Goal: Information Seeking & Learning: Compare options

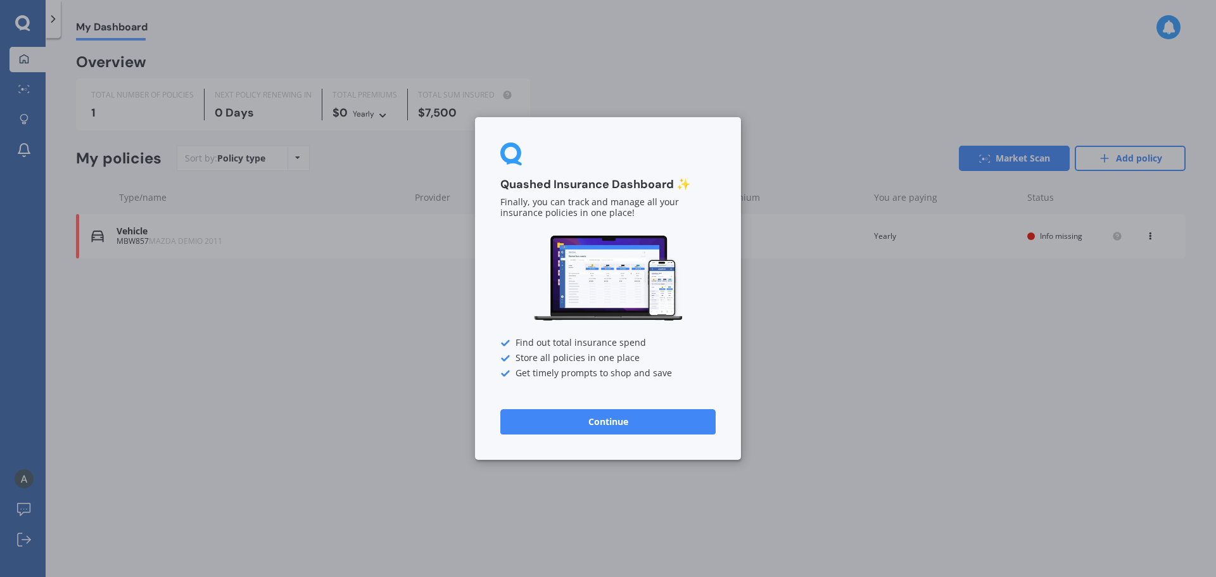
click at [617, 424] on button "Continue" at bounding box center [607, 421] width 215 height 25
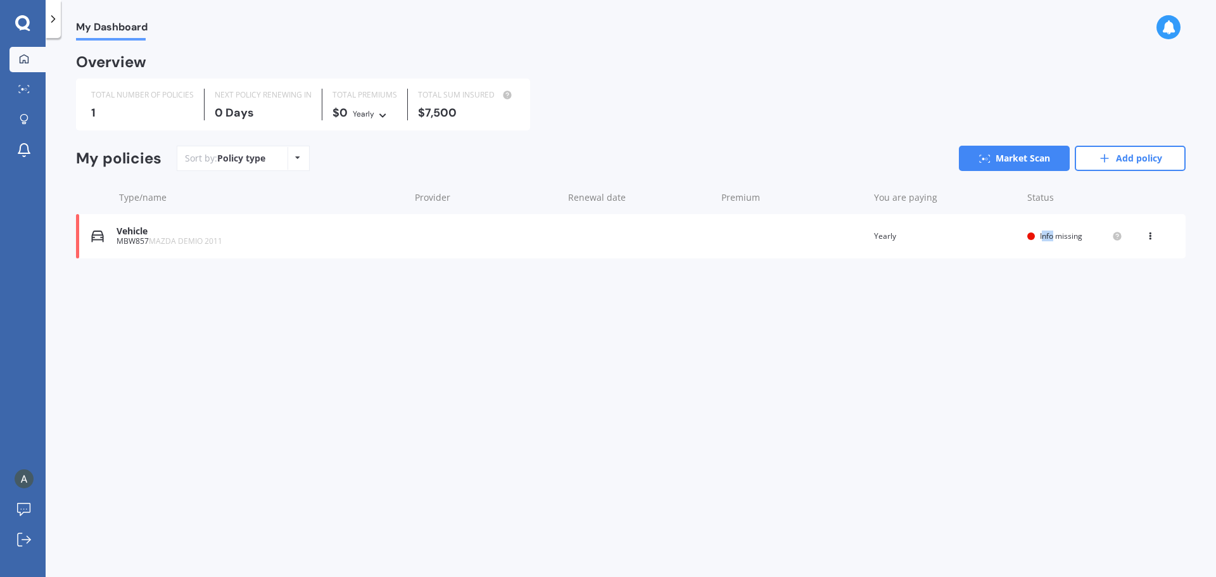
click at [1053, 234] on span "Info missing" at bounding box center [1061, 236] width 42 height 11
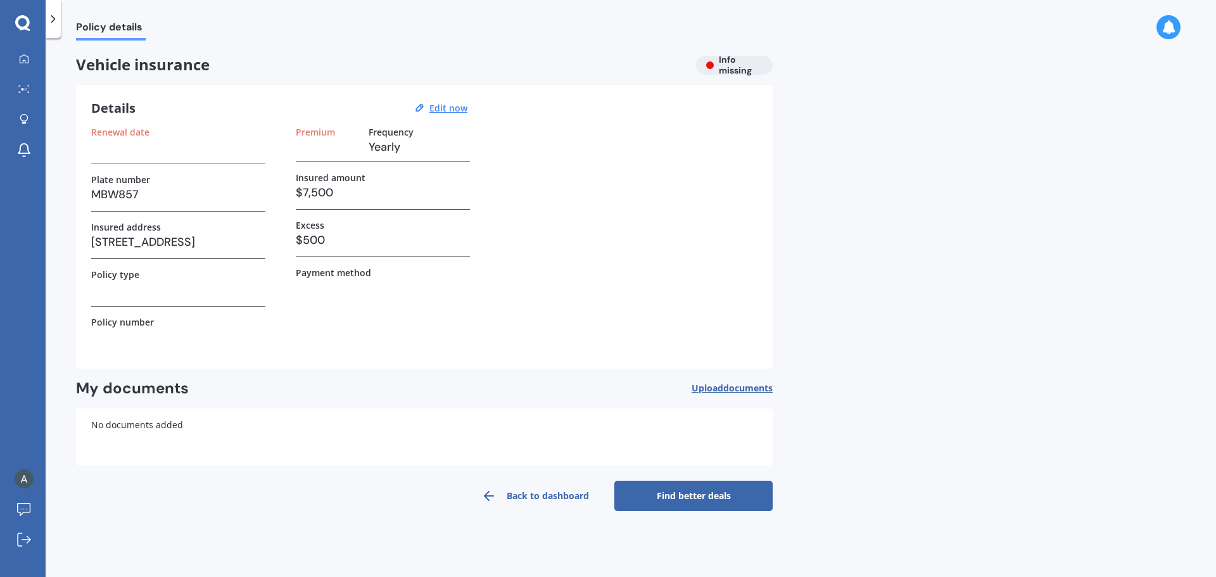
click at [125, 293] on h3 at bounding box center [178, 289] width 174 height 19
click at [483, 355] on div "Details Edit now Renewal date Plate number MBW857 Insured address [STREET_ADDRE…" at bounding box center [424, 227] width 697 height 284
click at [506, 490] on link "Back to dashboard" at bounding box center [535, 496] width 158 height 30
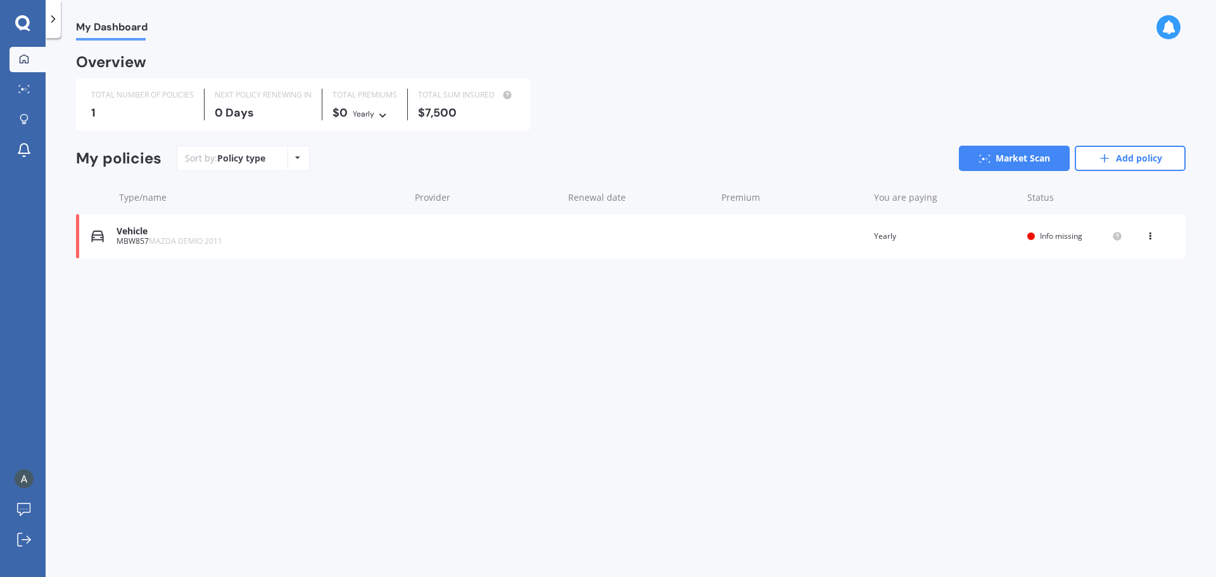
click at [1150, 231] on icon at bounding box center [1150, 234] width 9 height 8
click at [1110, 286] on div "Delete" at bounding box center [1122, 285] width 125 height 25
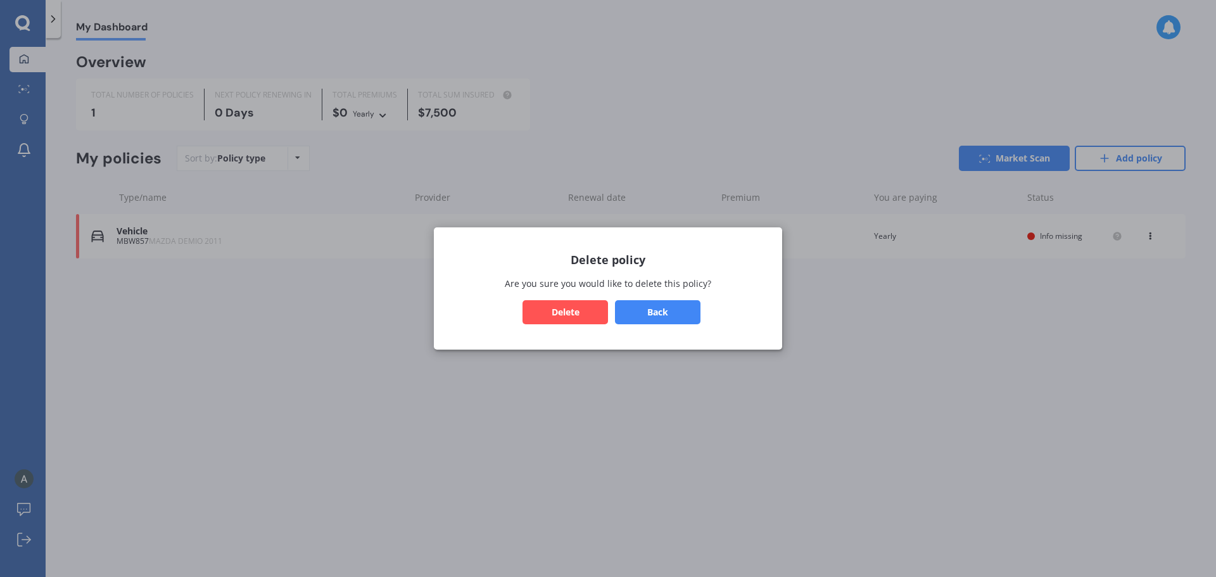
click at [587, 308] on button "Delete" at bounding box center [566, 312] width 86 height 24
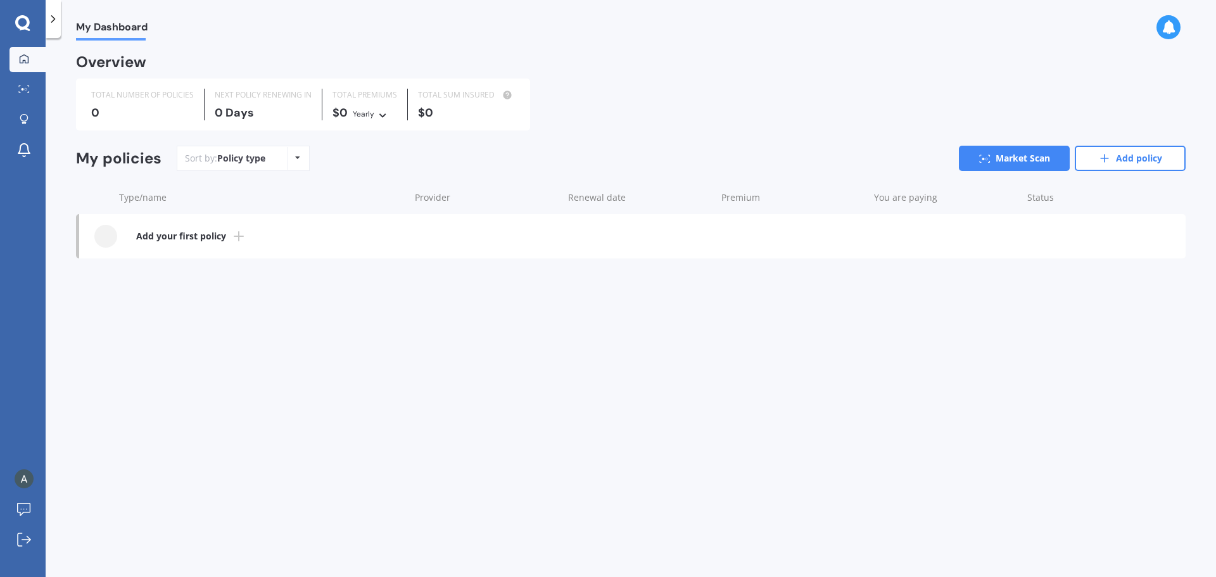
click at [196, 236] on b "Add your first policy" at bounding box center [181, 236] width 90 height 13
click at [1114, 163] on link "Add policy" at bounding box center [1130, 158] width 111 height 25
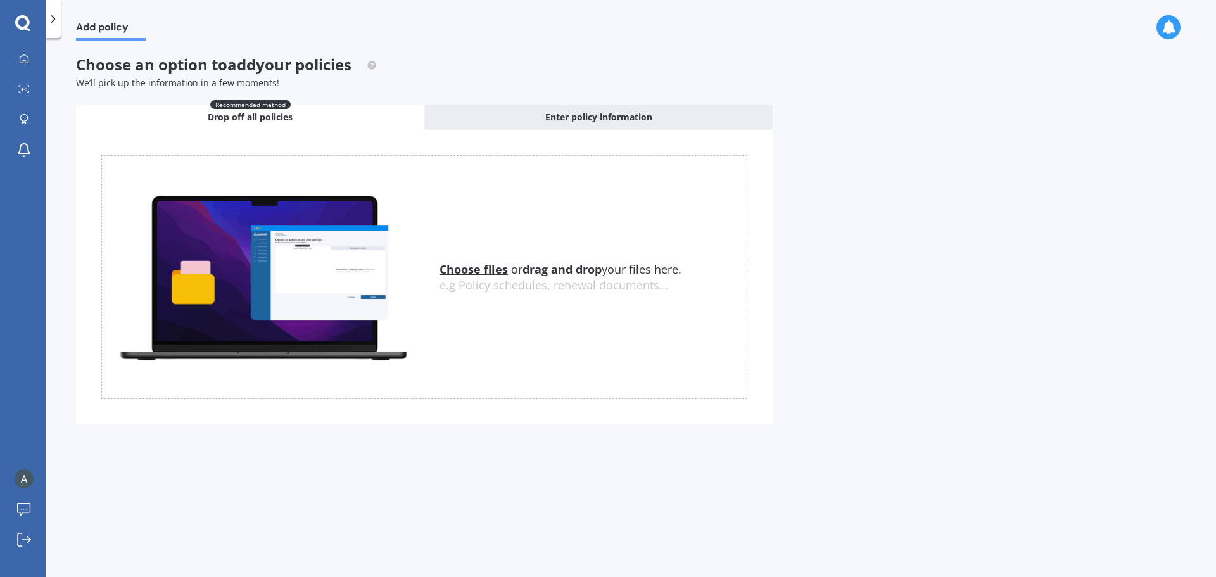
drag, startPoint x: 989, startPoint y: 129, endPoint x: 997, endPoint y: 130, distance: 7.6
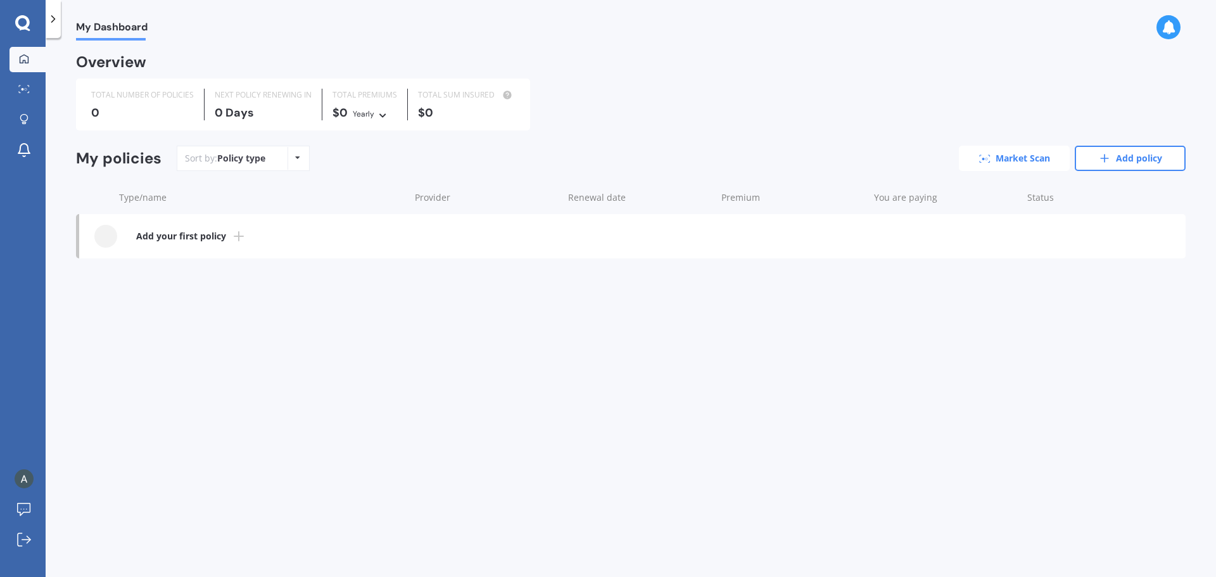
click at [1027, 151] on link "Market Scan" at bounding box center [1014, 158] width 111 height 25
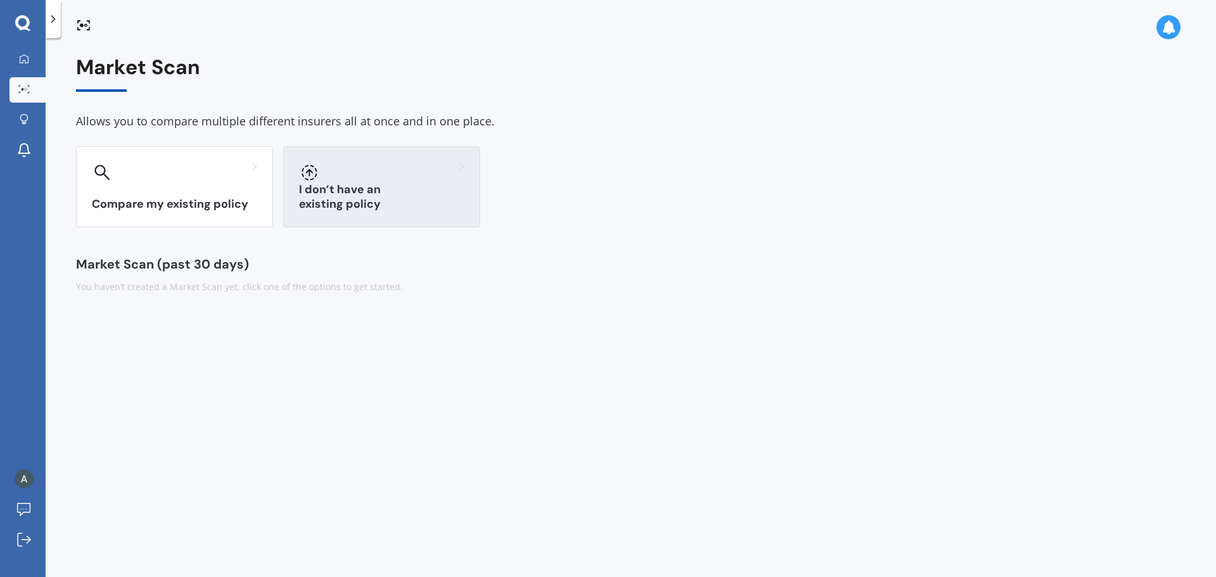
click at [398, 187] on div "I don’t have an existing policy" at bounding box center [381, 186] width 197 height 81
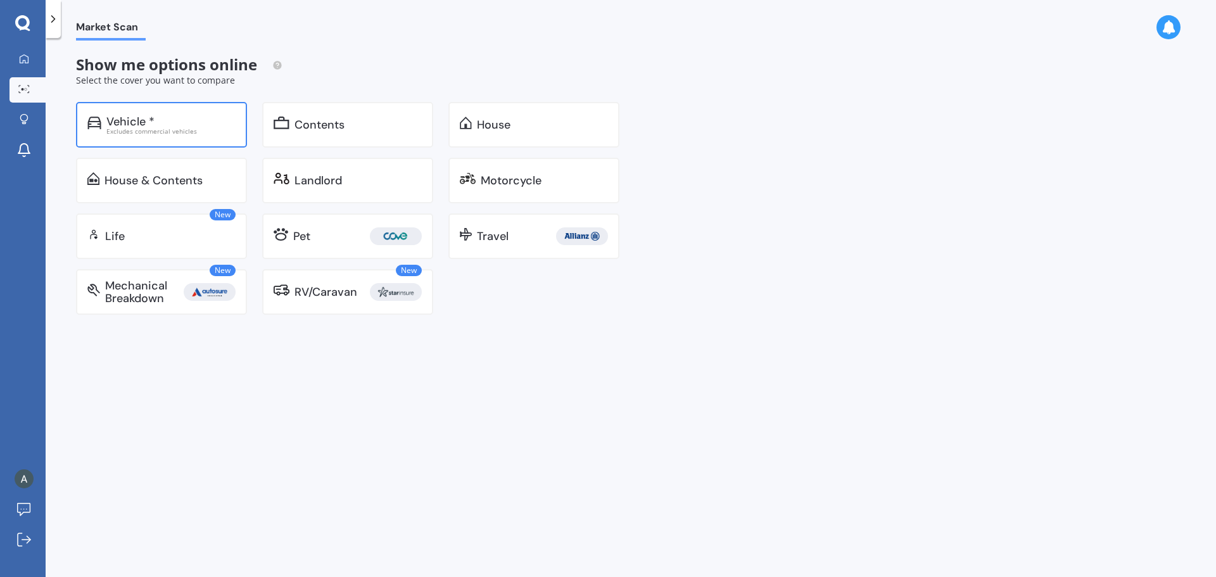
click at [156, 112] on div "Vehicle * Excludes commercial vehicles" at bounding box center [161, 125] width 171 height 46
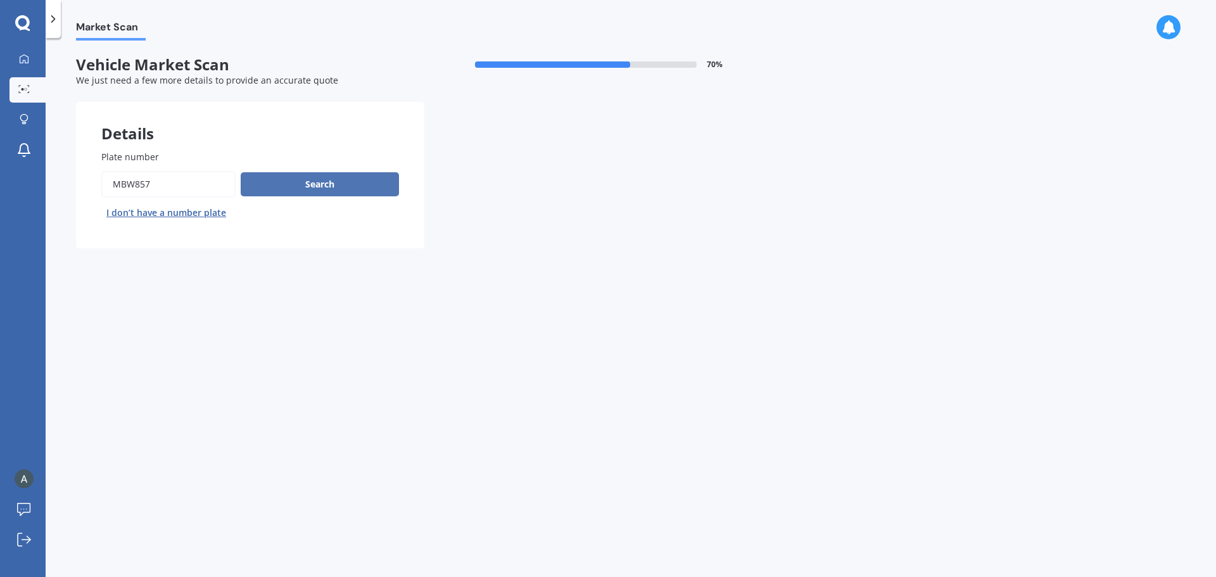
click at [315, 189] on button "Search" at bounding box center [320, 184] width 158 height 24
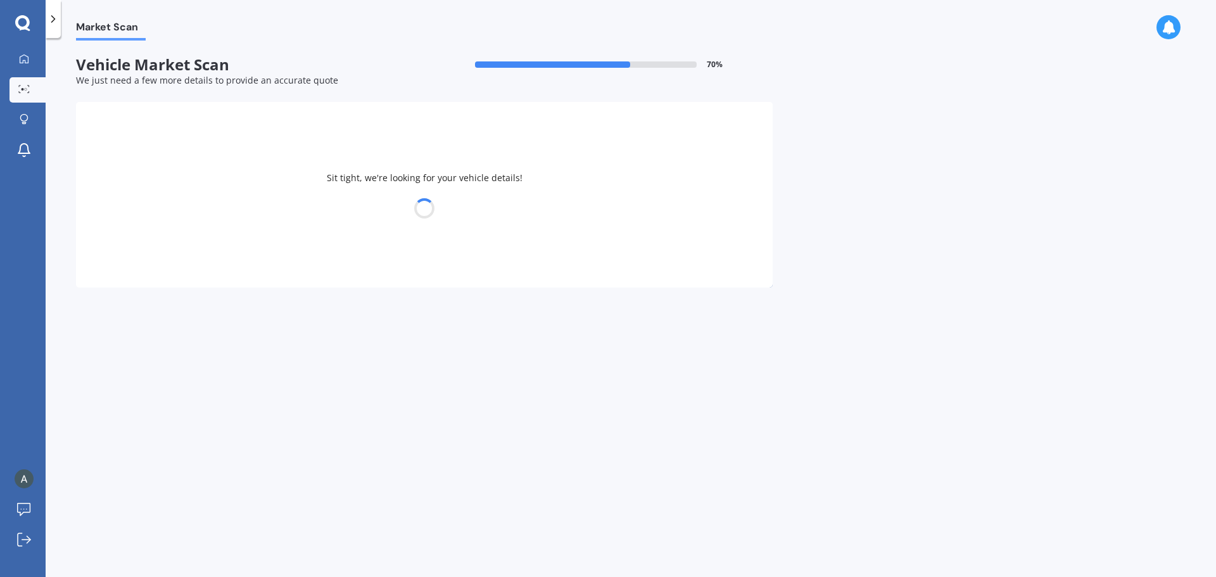
select select "MAZDA"
select select "DEMIO"
select select "29"
select select "02"
select select "2000"
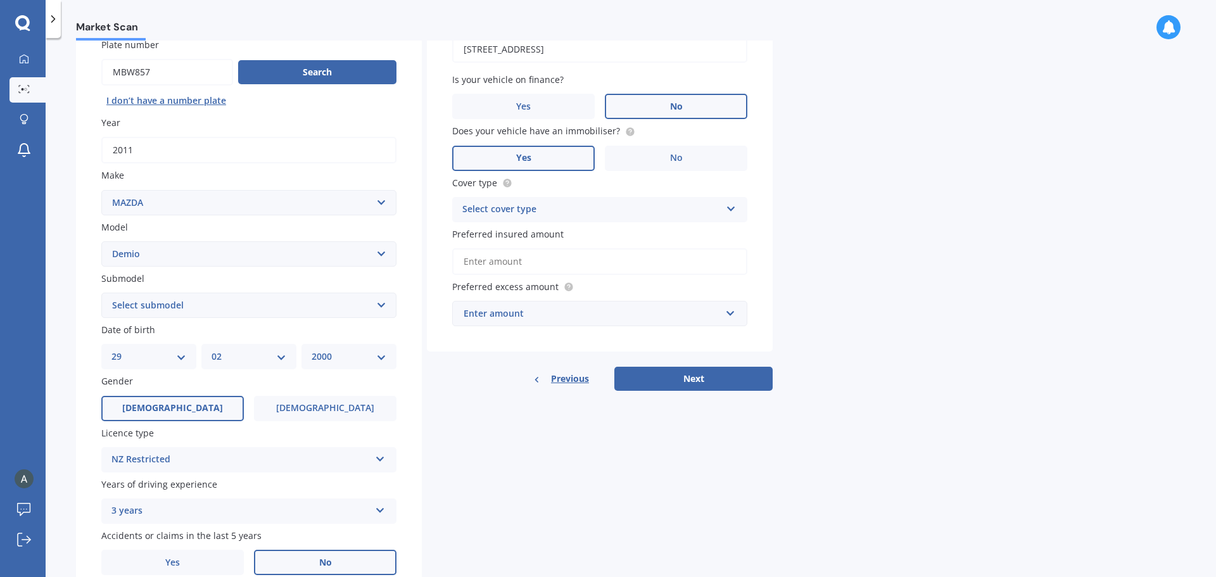
scroll to position [127, 0]
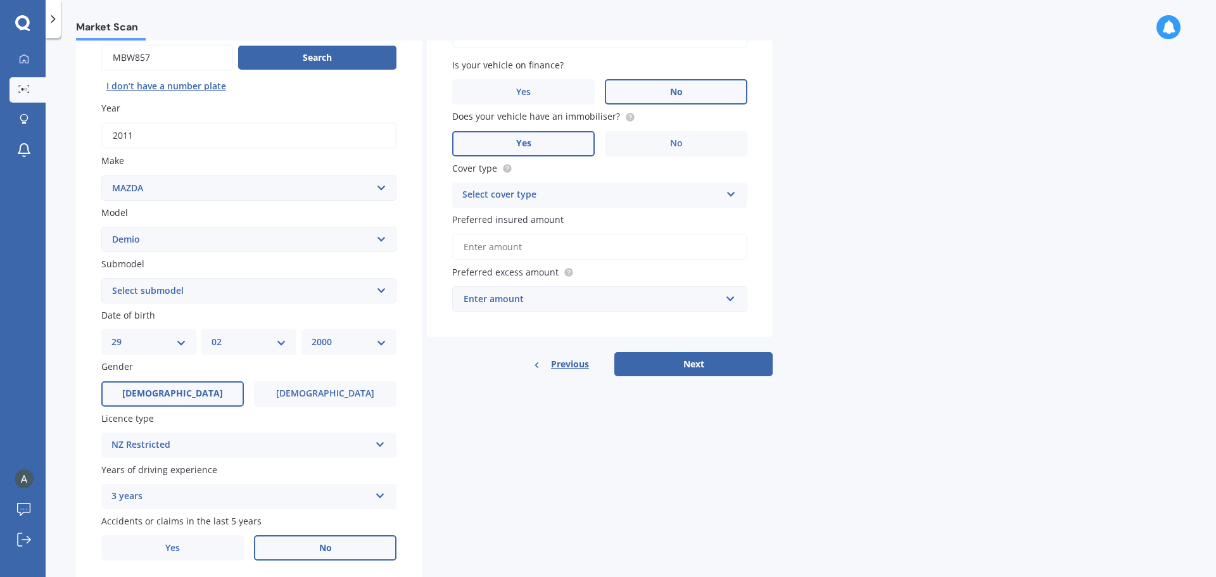
click at [248, 438] on div "NZ Restricted" at bounding box center [240, 445] width 258 height 15
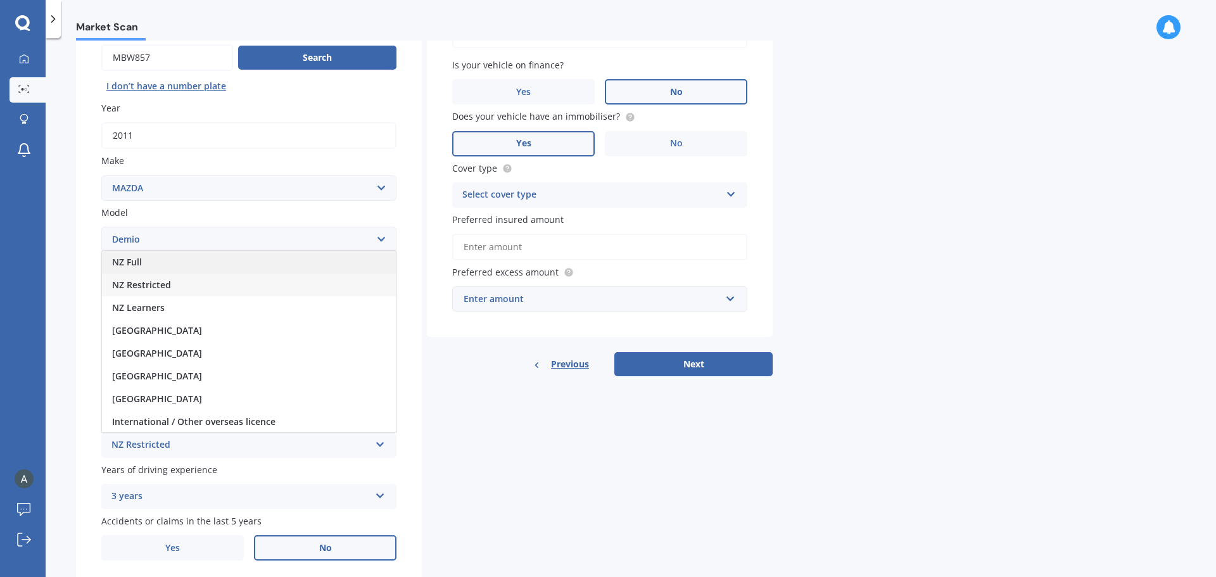
click at [169, 262] on div "NZ Full" at bounding box center [249, 262] width 294 height 23
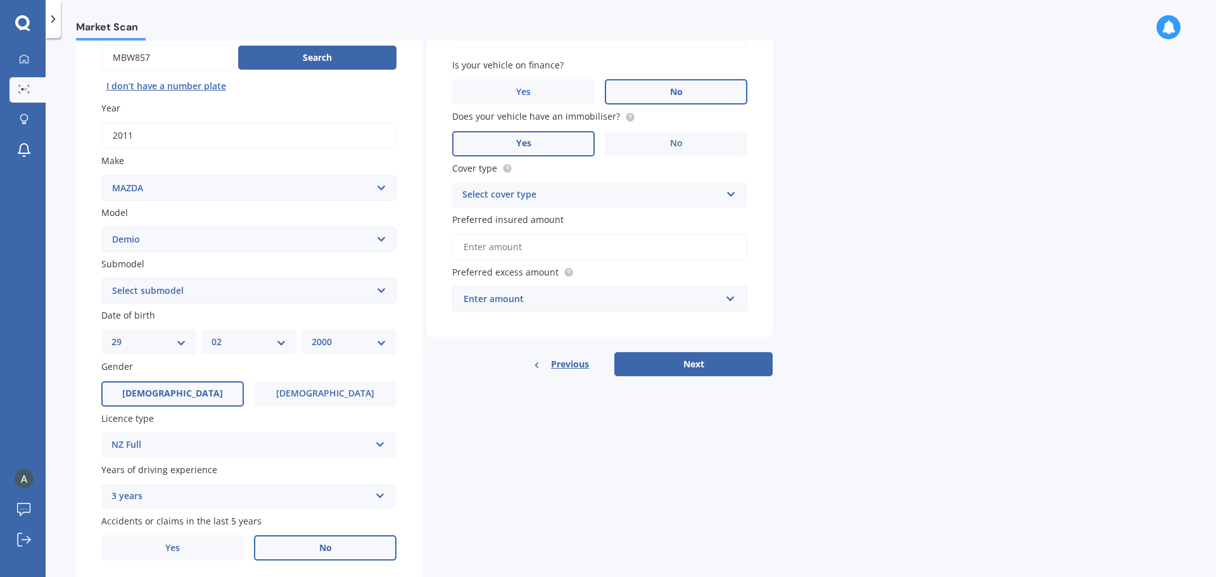
scroll to position [168, 0]
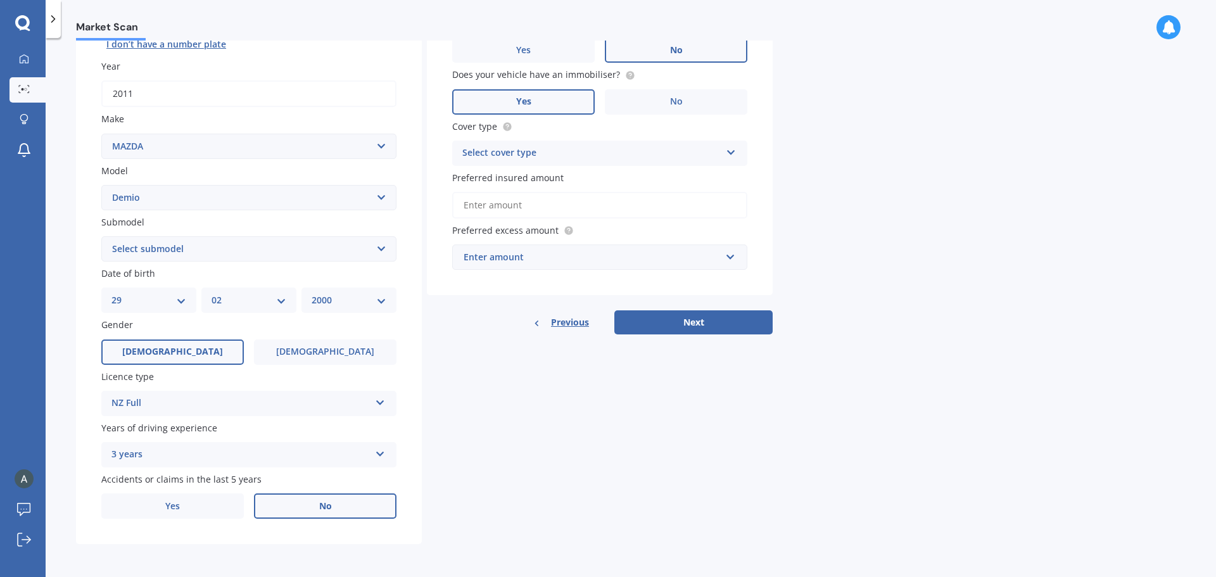
click at [204, 450] on div "3 years" at bounding box center [240, 454] width 258 height 15
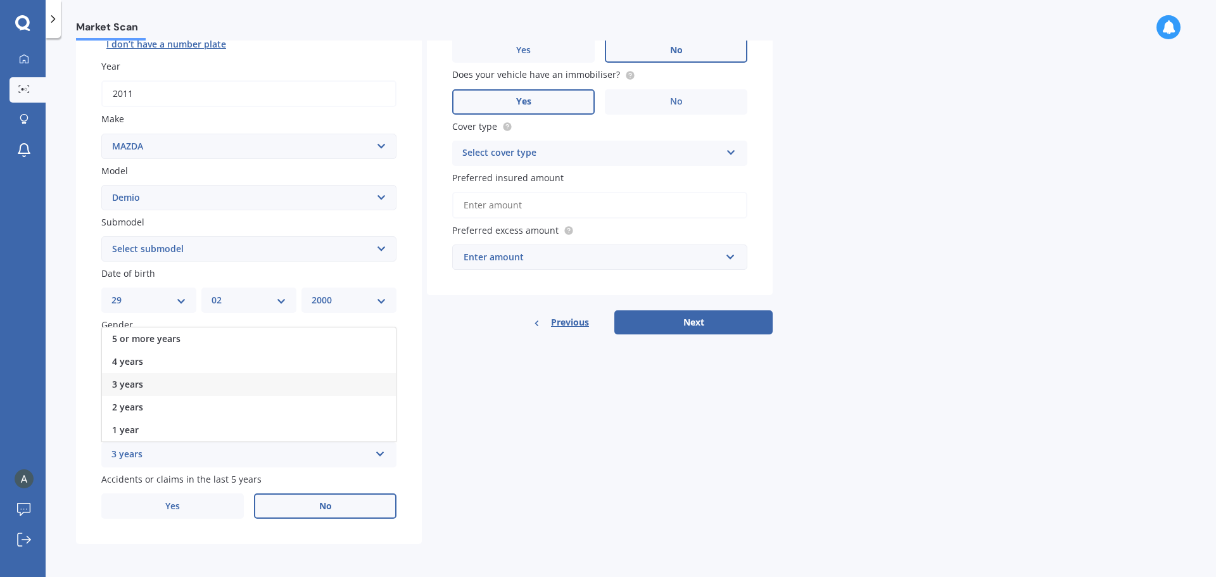
click at [175, 343] on span "5 or more years" at bounding box center [146, 339] width 68 height 12
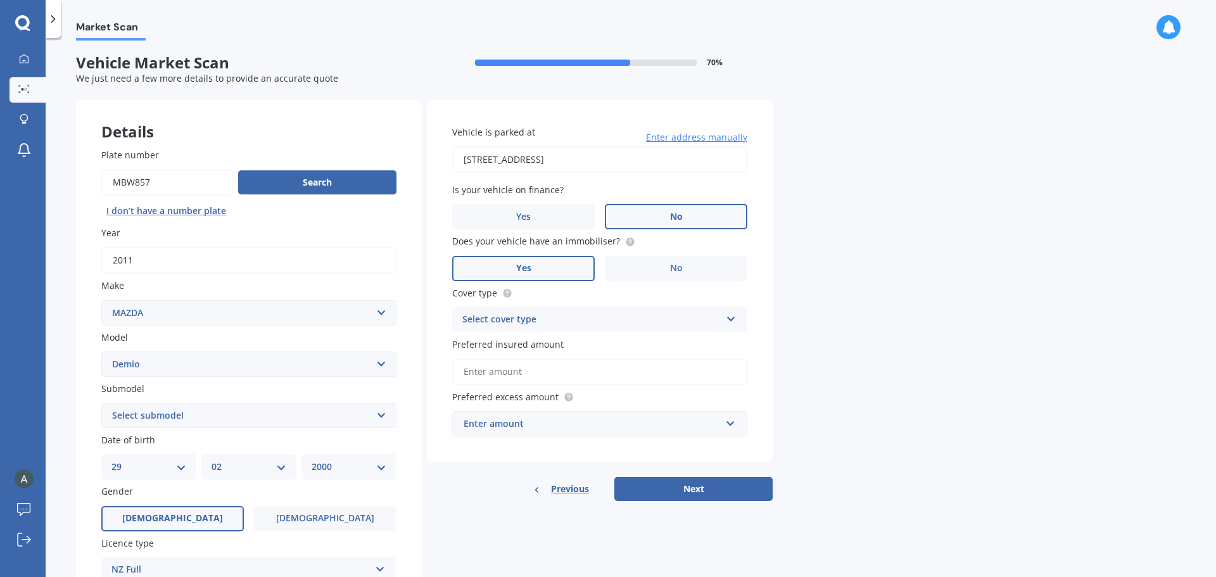
scroll to position [0, 0]
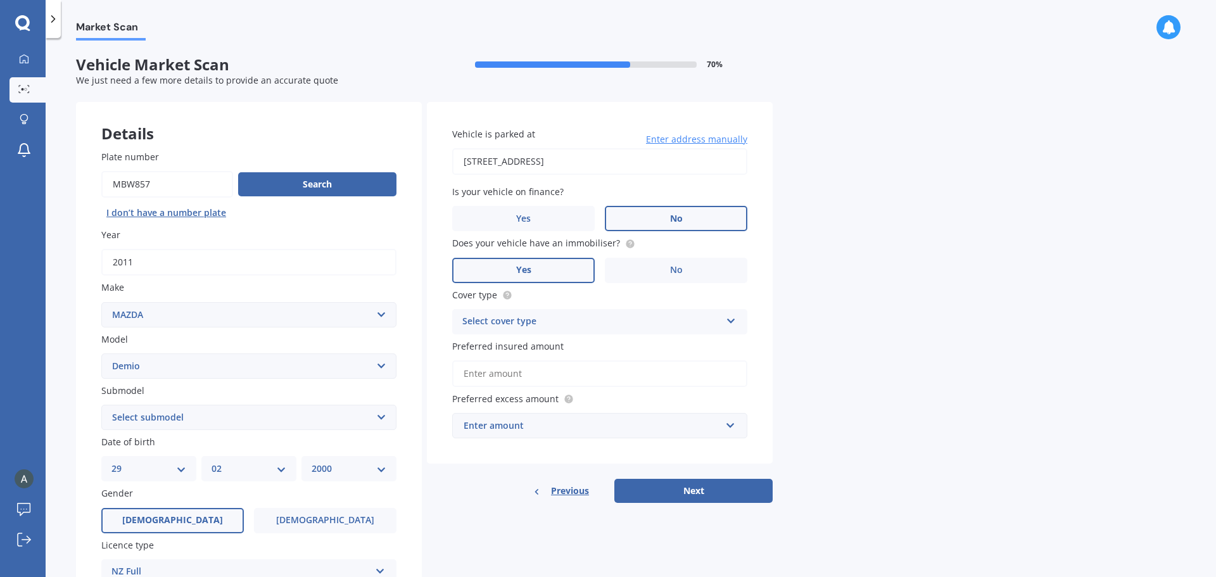
click at [596, 313] on div "Select cover type Comprehensive Third Party, Fire & Theft Third Party" at bounding box center [599, 321] width 295 height 25
click at [596, 313] on div "Comprehensive Comprehensive Third Party, Fire & Theft Third Party" at bounding box center [599, 321] width 295 height 25
click at [526, 372] on input "Preferred insured amount" at bounding box center [599, 373] width 295 height 27
type input "$7,500"
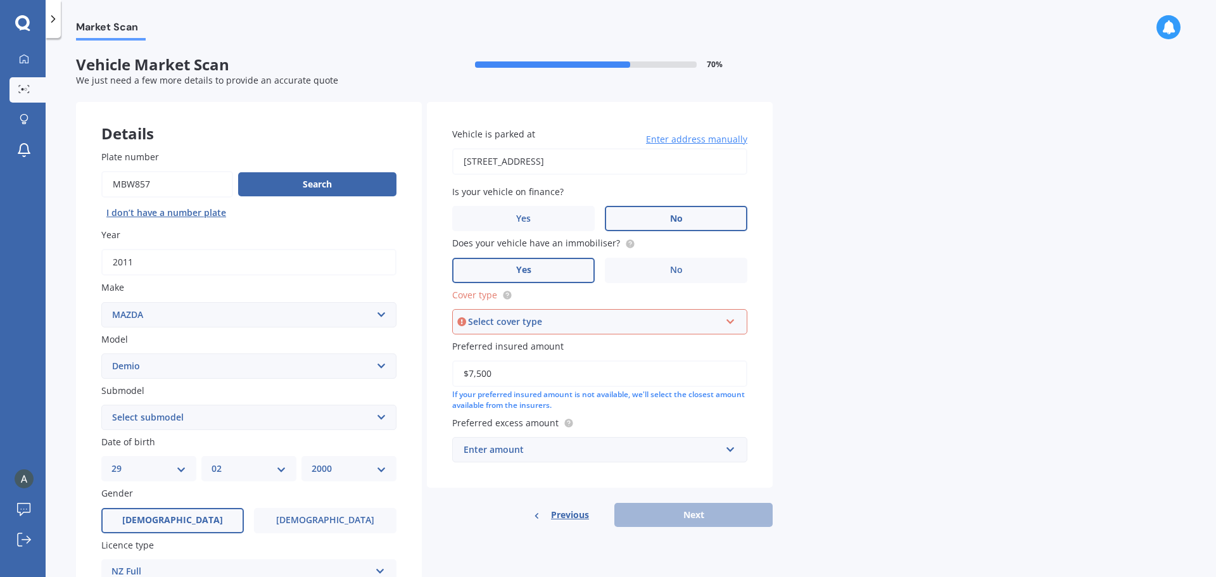
click at [829, 353] on div "Market Scan Vehicle Market Scan 70 % We just need a few more details to provide…" at bounding box center [631, 310] width 1171 height 539
click at [671, 333] on div "Select cover type Comprehensive Third Party, Fire & Theft Third Party" at bounding box center [599, 321] width 295 height 25
click at [671, 322] on div "Comprehensive" at bounding box center [594, 322] width 252 height 14
click at [537, 324] on div "Select cover type" at bounding box center [594, 322] width 252 height 14
click at [513, 345] on span "Comprehensive" at bounding box center [497, 346] width 67 height 12
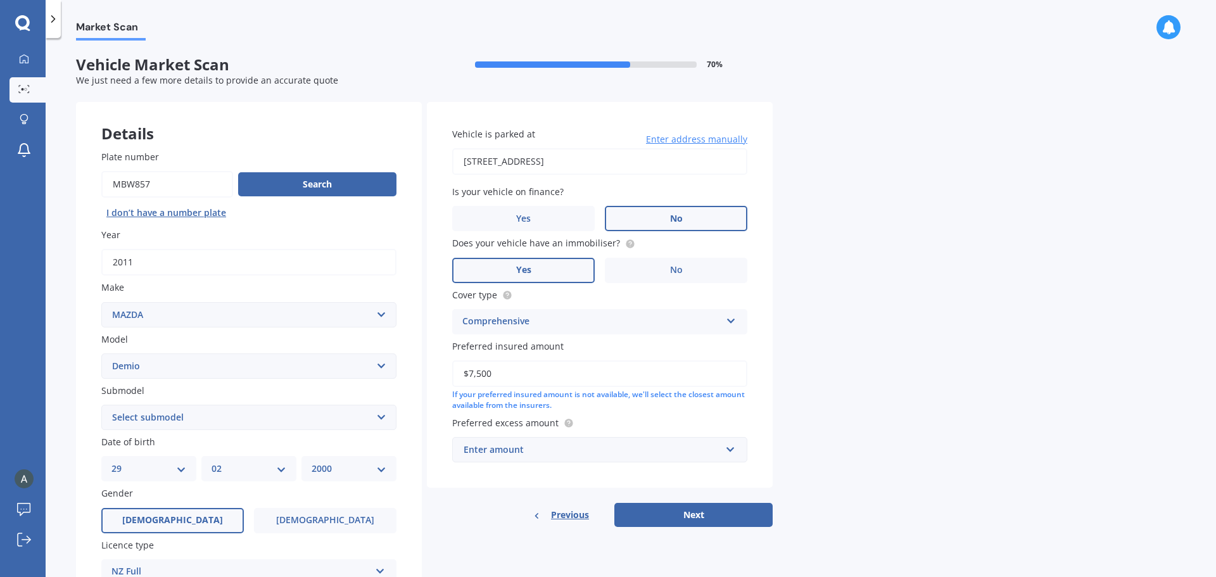
click at [789, 358] on div "Market Scan Vehicle Market Scan 70 % We just need a few more details to provide…" at bounding box center [631, 310] width 1171 height 539
click at [582, 459] on input "text" at bounding box center [596, 450] width 284 height 24
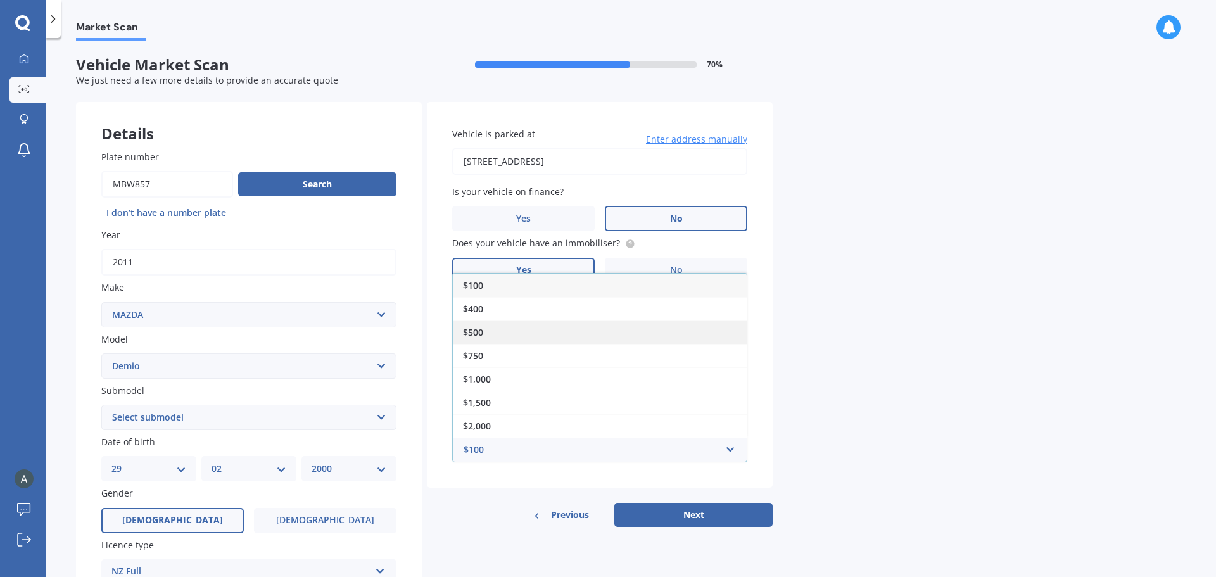
click at [534, 340] on div "$500" at bounding box center [600, 332] width 294 height 23
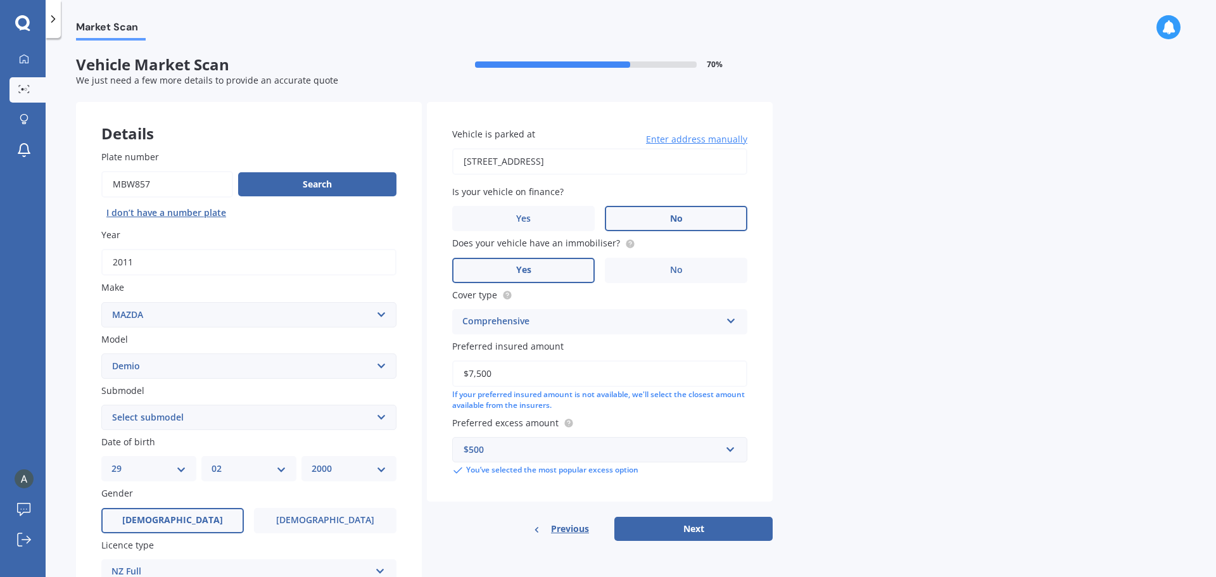
click at [880, 402] on div "Market Scan Vehicle Market Scan 70 % We just need a few more details to provide…" at bounding box center [631, 310] width 1171 height 539
click at [691, 517] on button "Next" at bounding box center [693, 529] width 158 height 24
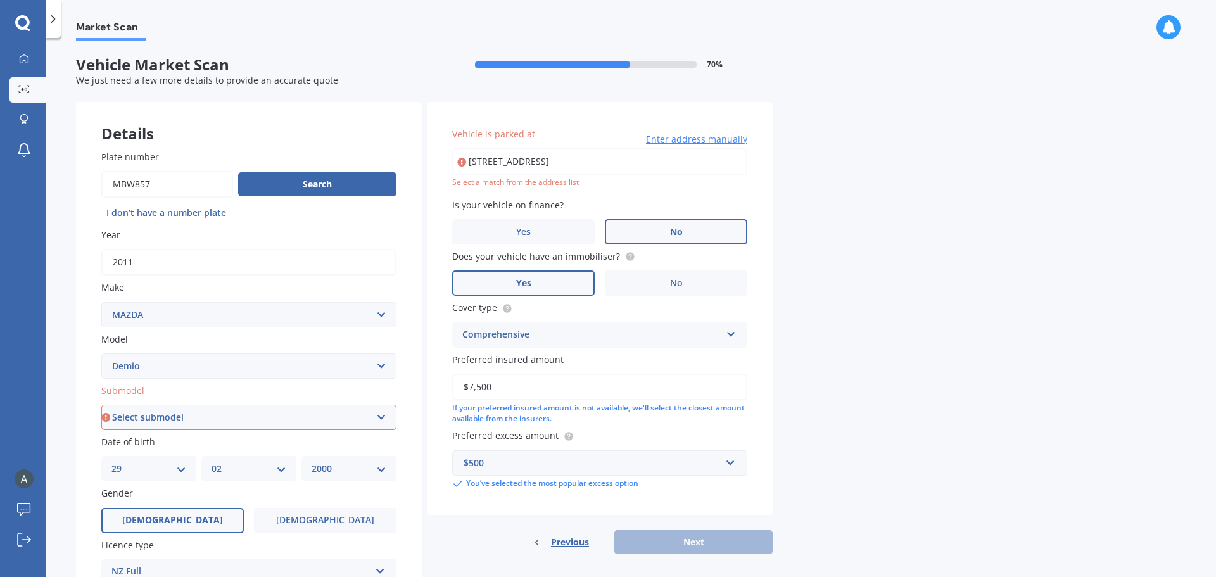
click at [267, 429] on select "Select submodel (All) Diesel Petrol XD Touring Turbo Diesel" at bounding box center [248, 417] width 295 height 25
select select "(ALL)"
click at [101, 405] on select "Select submodel (All) Diesel Petrol XD Touring Turbo Diesel" at bounding box center [248, 417] width 295 height 25
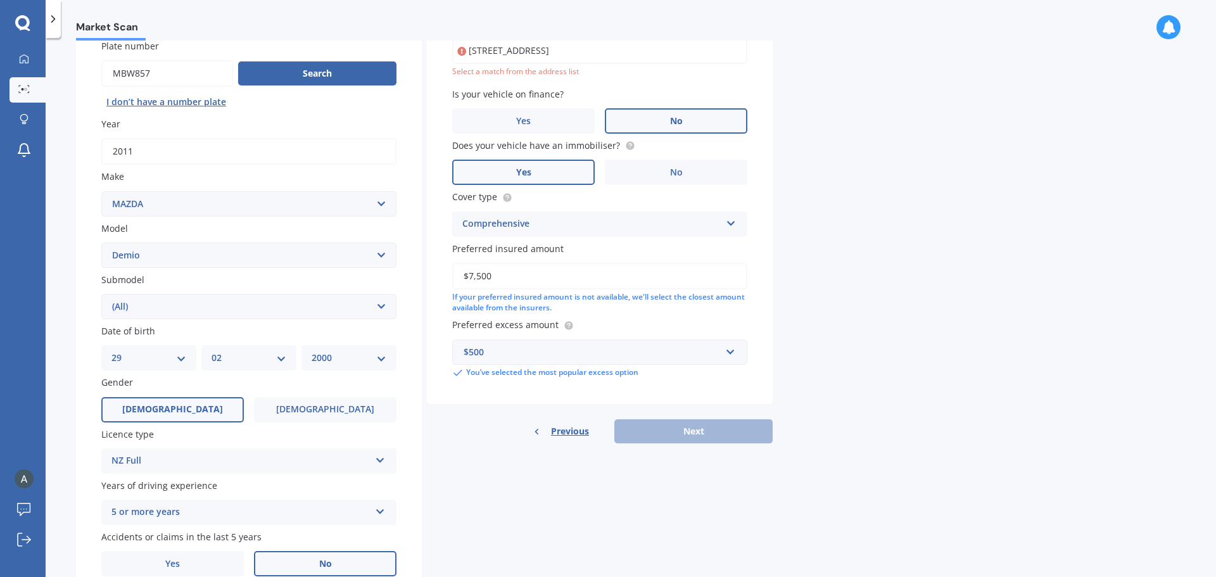
scroll to position [127, 0]
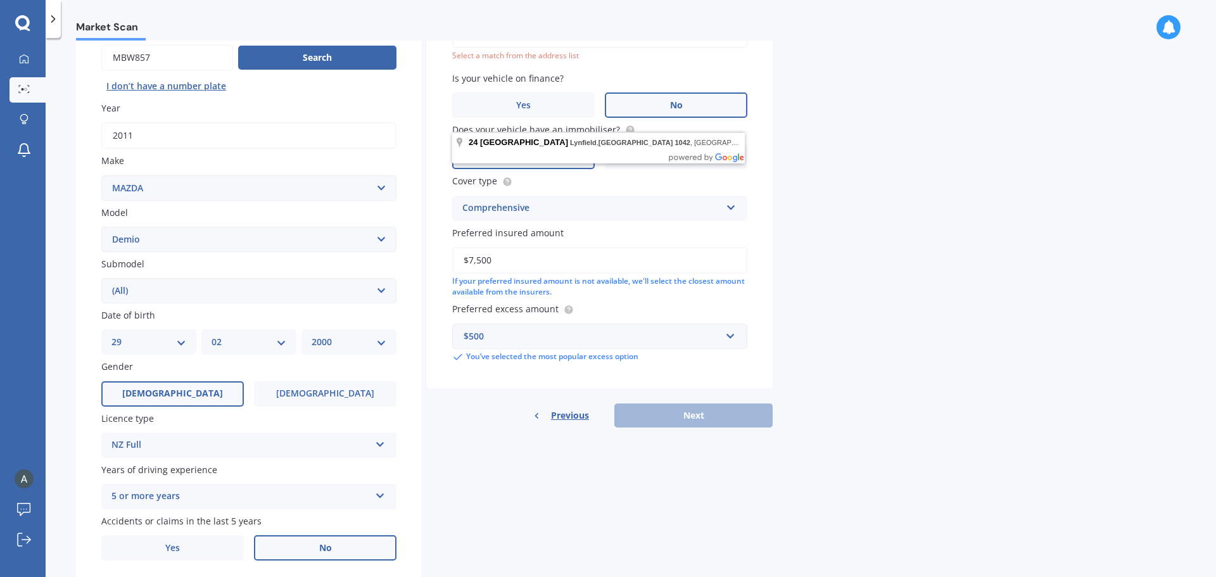
click at [701, 495] on div "Details Plate number Search I don’t have a number plate Year 2011 Make Select m…" at bounding box center [424, 280] width 697 height 611
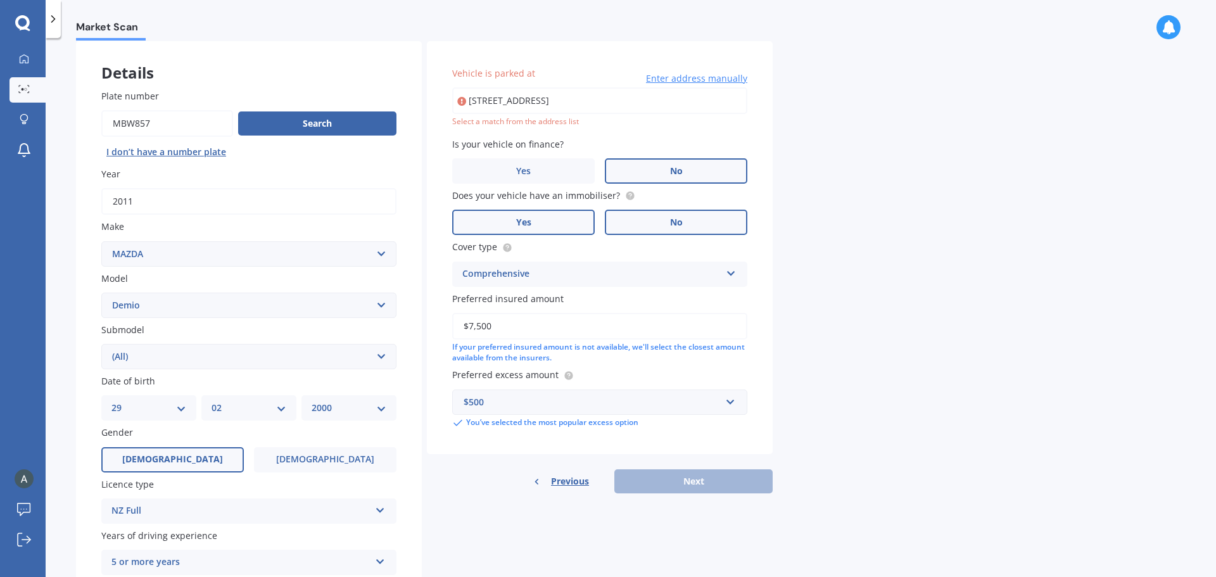
scroll to position [0, 0]
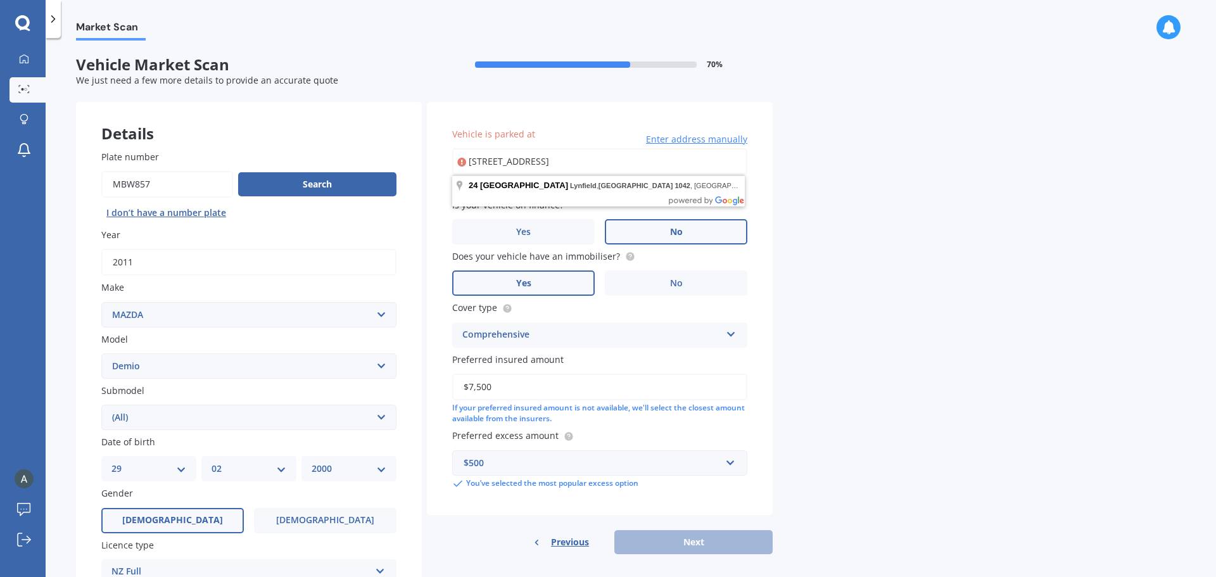
click at [565, 160] on input "24 Oriana Avenue, Lynfield, Auckland 1042" at bounding box center [599, 161] width 295 height 27
type input "24 Oriana Avenue, Lynfield, Auckland 1042"
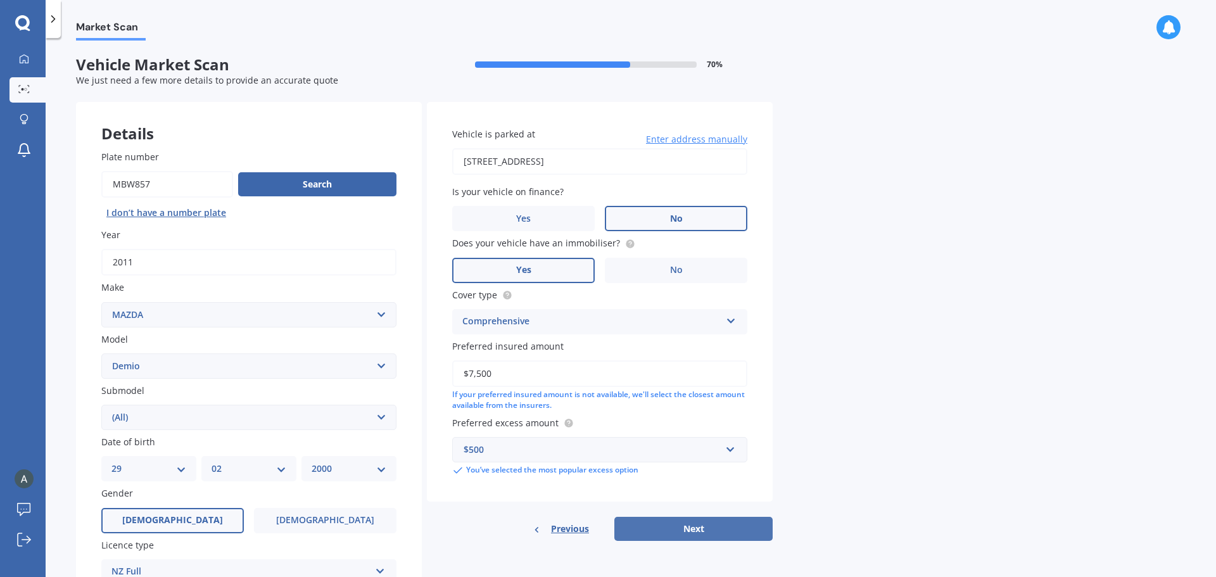
click at [704, 518] on button "Next" at bounding box center [693, 529] width 158 height 24
select select "29"
select select "02"
select select "2000"
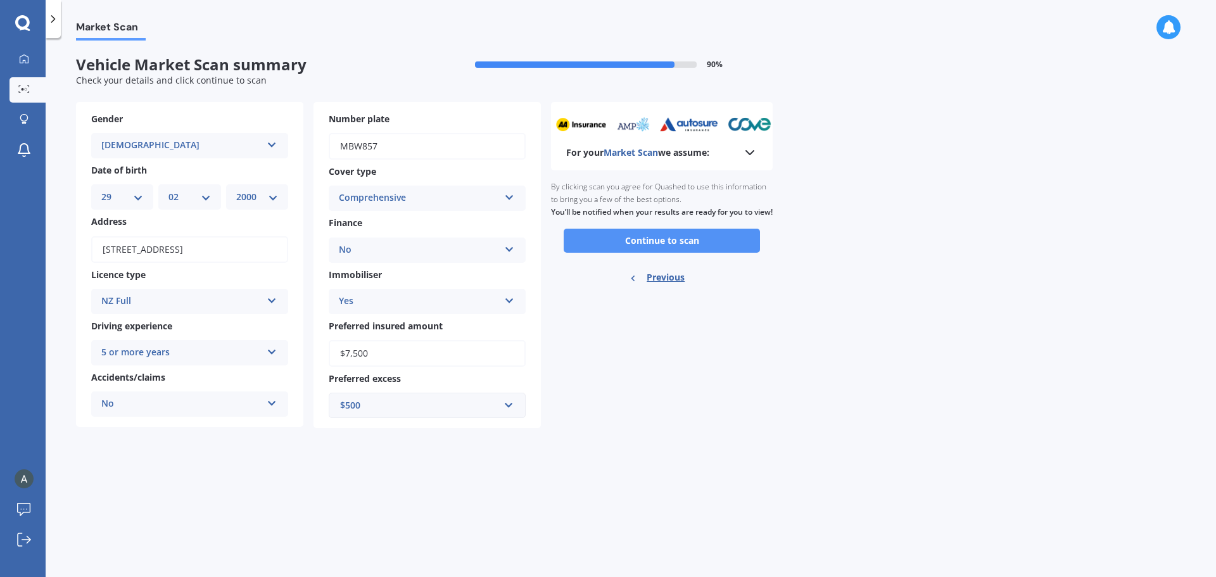
click at [640, 252] on button "Continue to scan" at bounding box center [662, 241] width 196 height 24
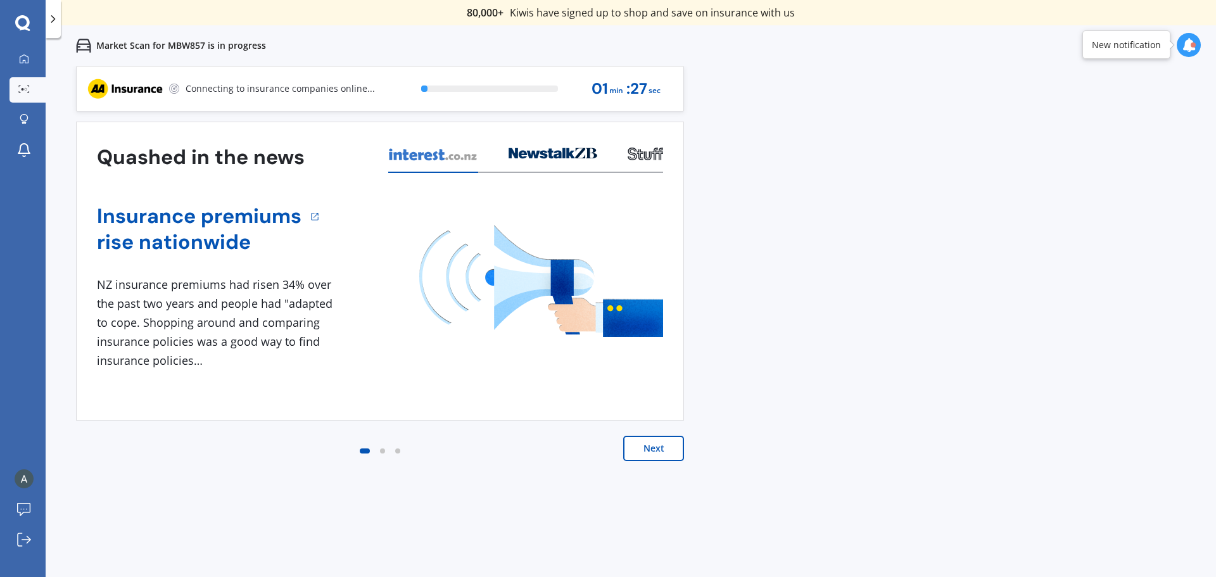
click at [651, 447] on button "Next" at bounding box center [653, 448] width 61 height 25
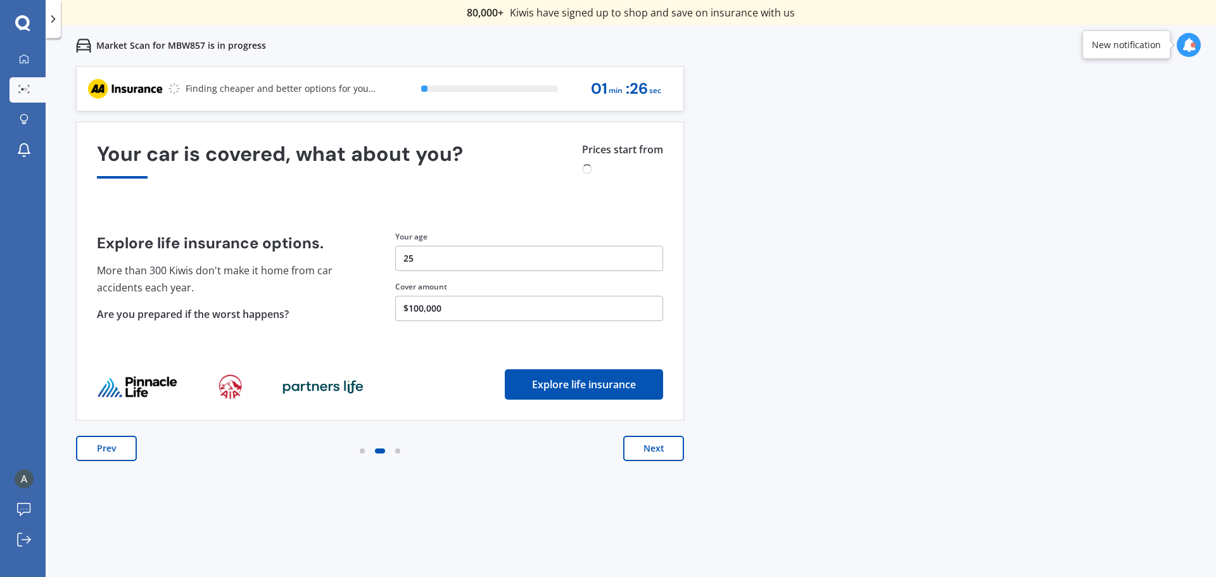
click at [651, 447] on button "Next" at bounding box center [653, 448] width 61 height 25
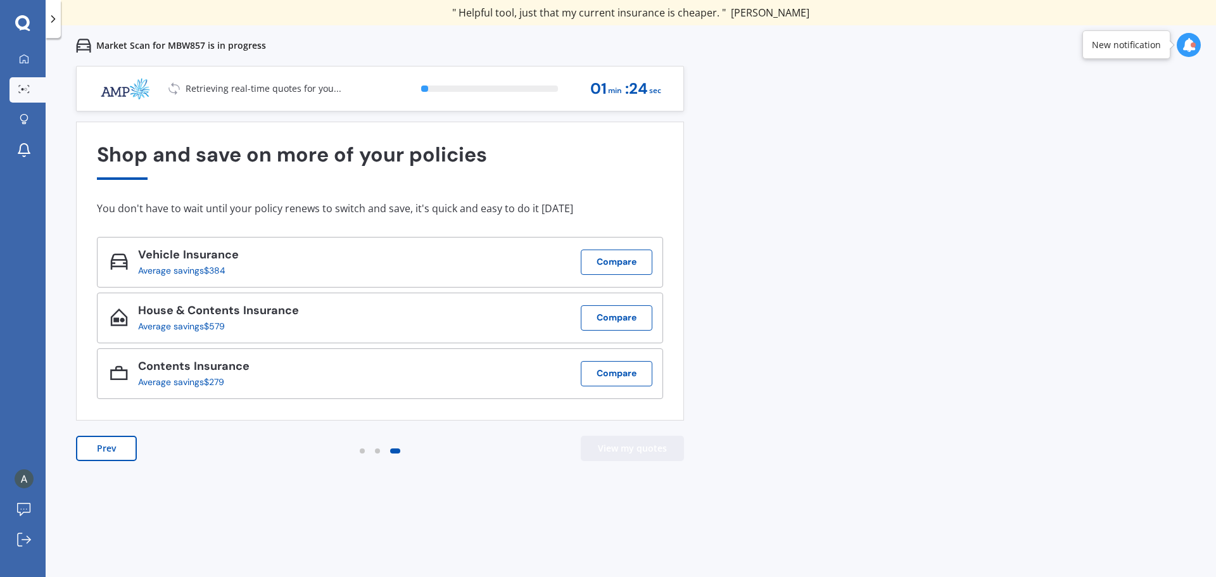
click at [630, 441] on button "View my quotes" at bounding box center [632, 448] width 103 height 25
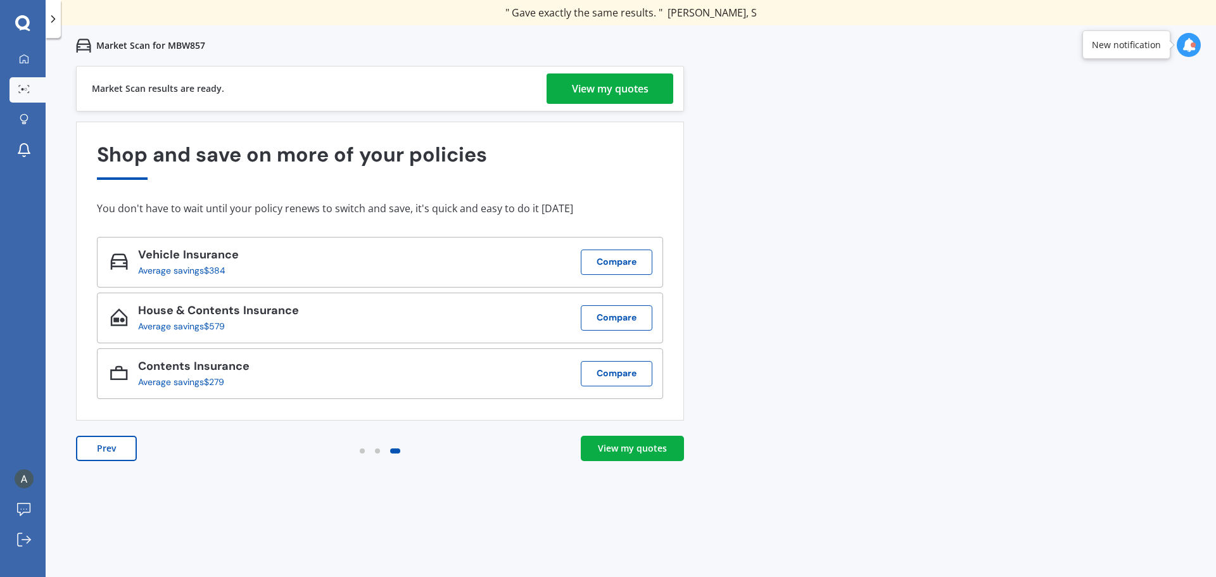
click at [614, 442] on link "View my quotes" at bounding box center [632, 448] width 103 height 25
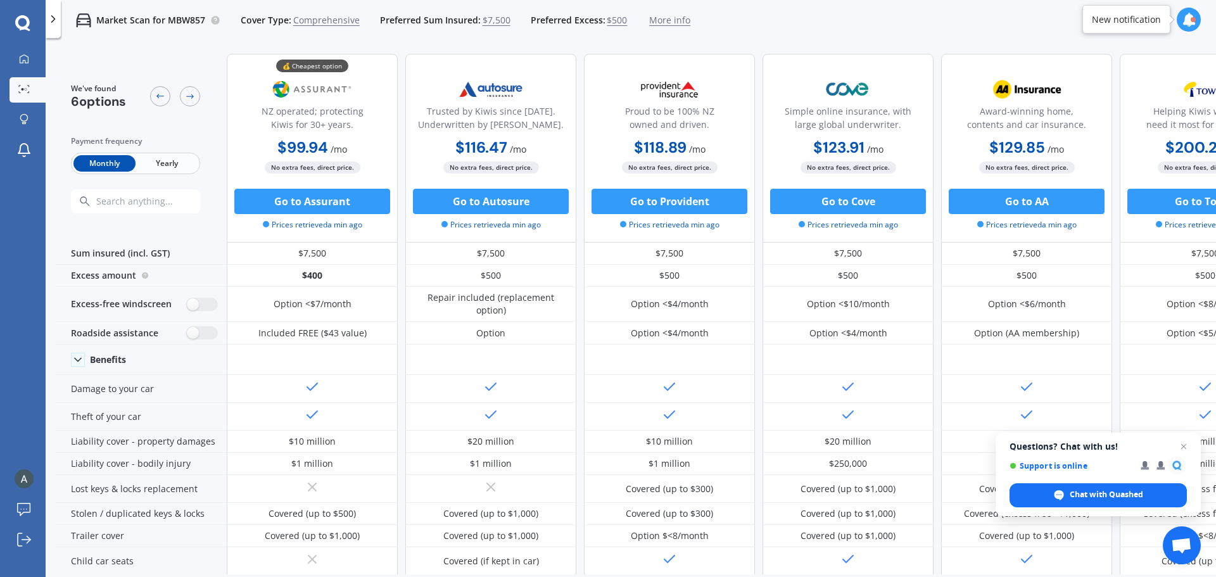
click at [201, 101] on div "We've found 6 options Payment frequency Monthly Yearly" at bounding box center [141, 148] width 171 height 189
click at [191, 96] on icon at bounding box center [190, 96] width 8 height 4
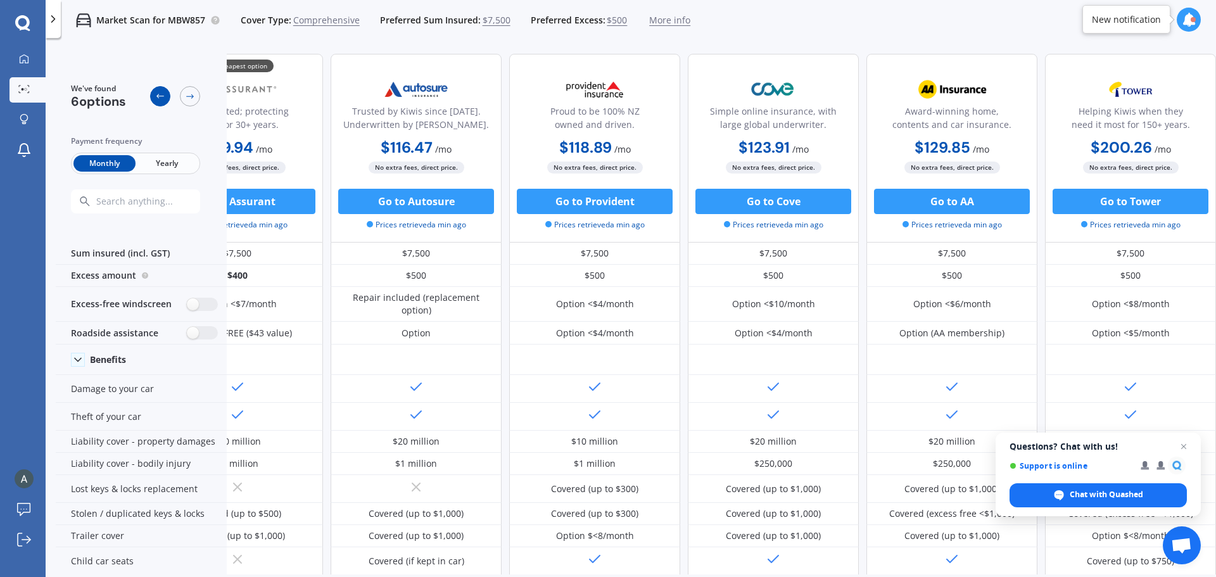
click at [153, 101] on div at bounding box center [160, 96] width 20 height 20
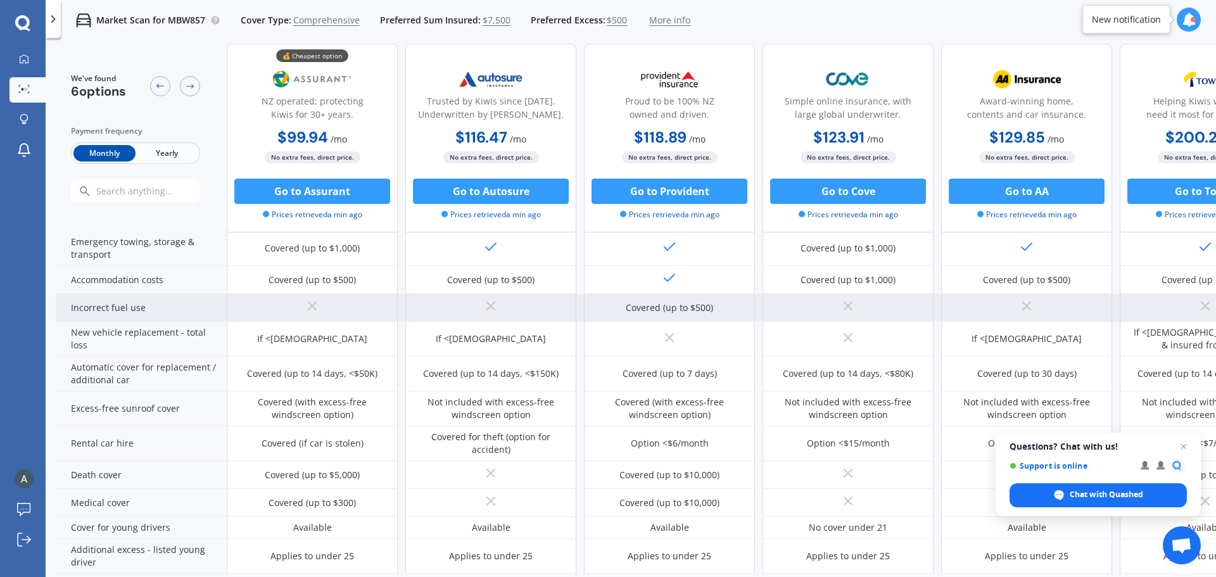
scroll to position [380, 0]
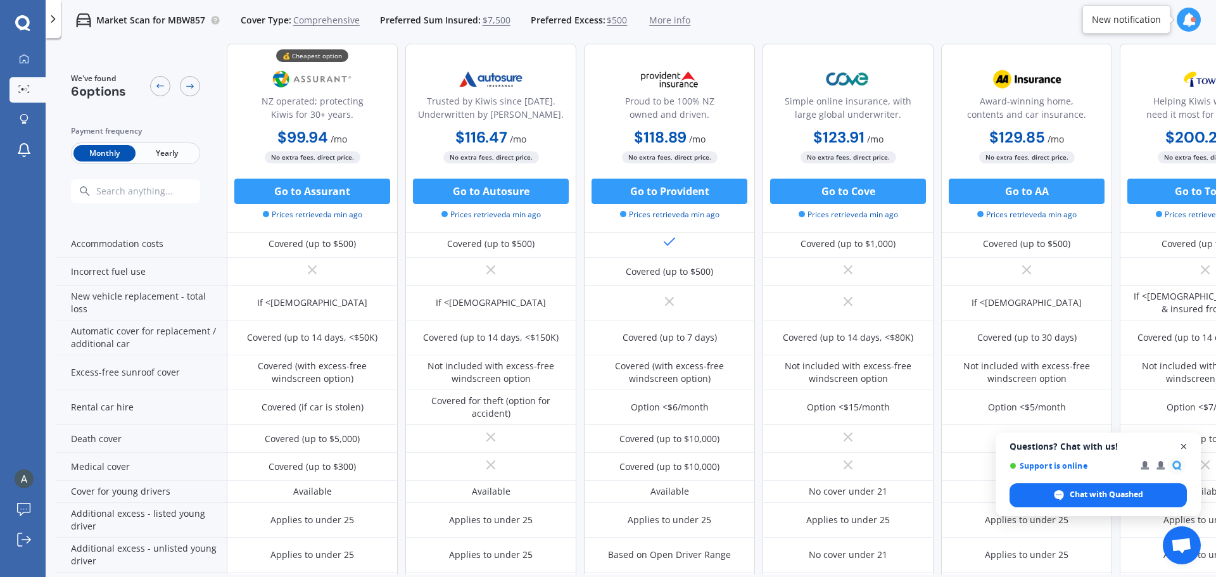
click at [1179, 444] on span "Close chat" at bounding box center [1184, 447] width 16 height 16
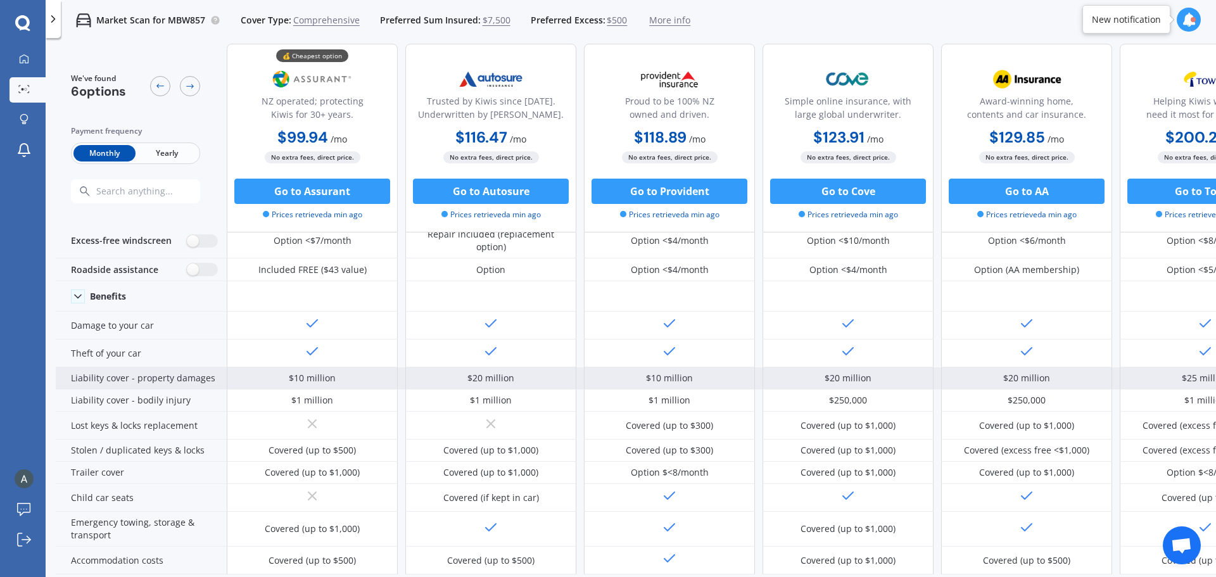
scroll to position [0, 0]
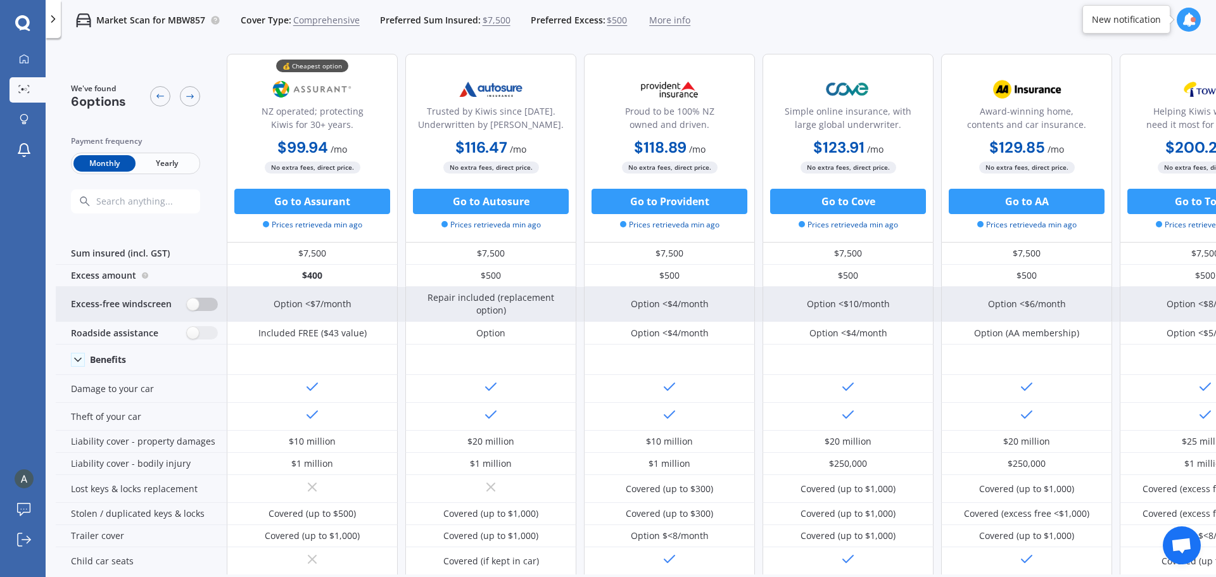
click at [196, 310] on label at bounding box center [202, 304] width 31 height 13
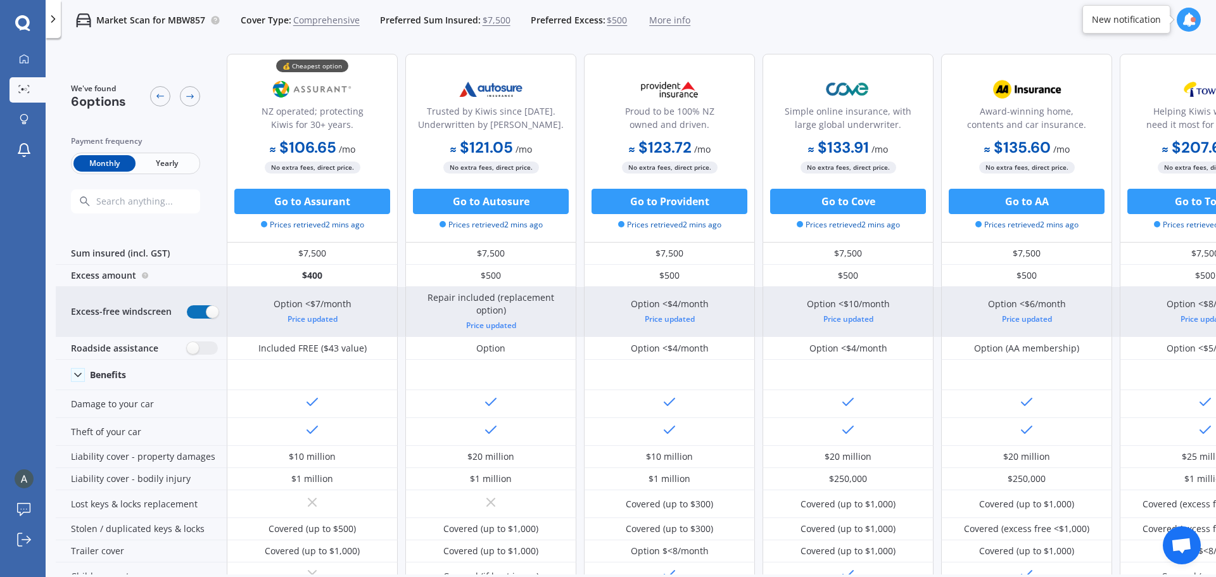
click at [196, 310] on label at bounding box center [202, 311] width 31 height 13
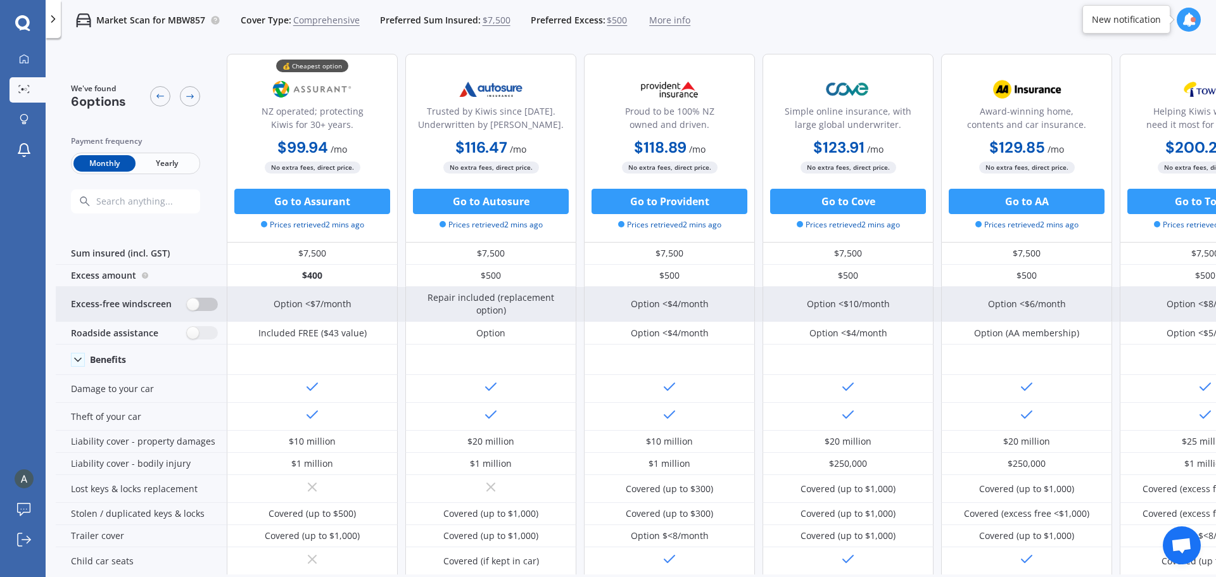
click at [196, 310] on label at bounding box center [202, 304] width 31 height 13
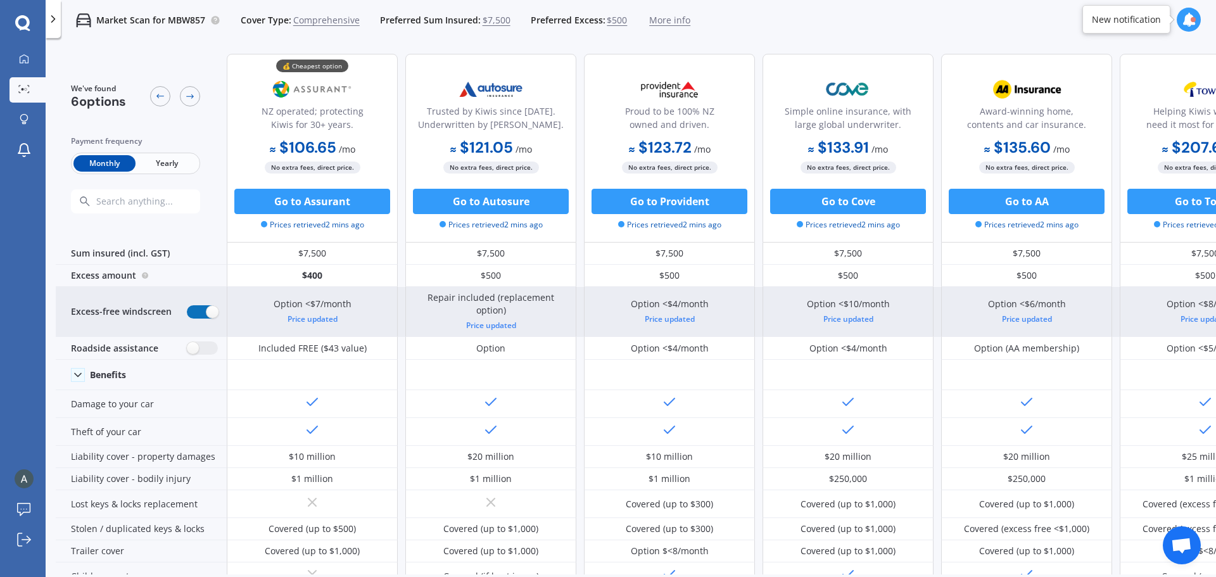
click at [196, 310] on label at bounding box center [202, 311] width 31 height 13
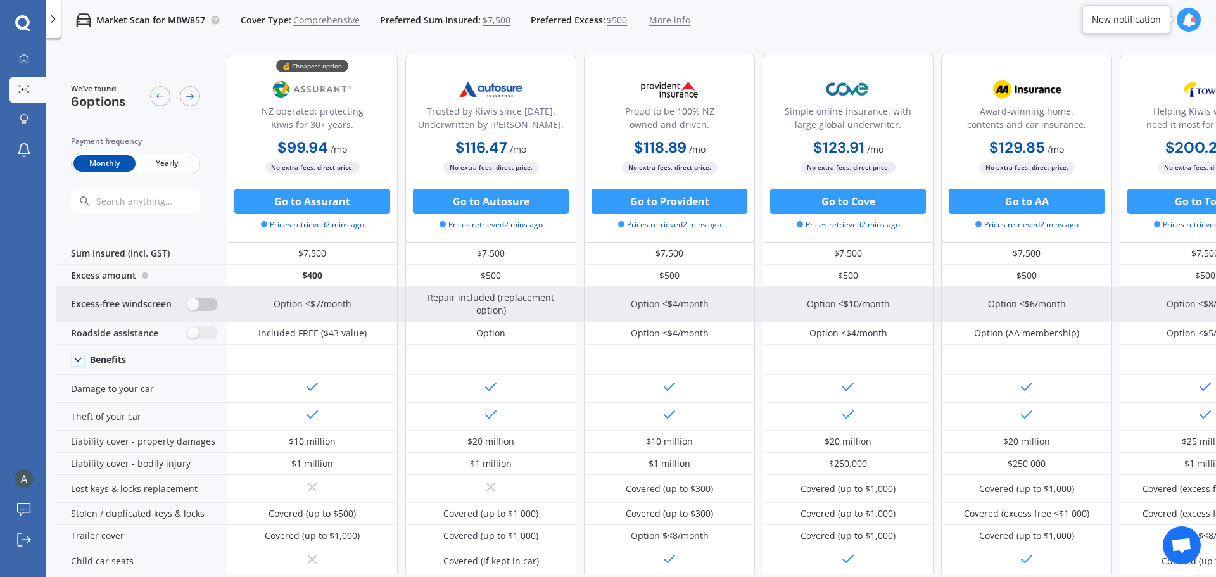
click at [196, 310] on label at bounding box center [202, 304] width 31 height 13
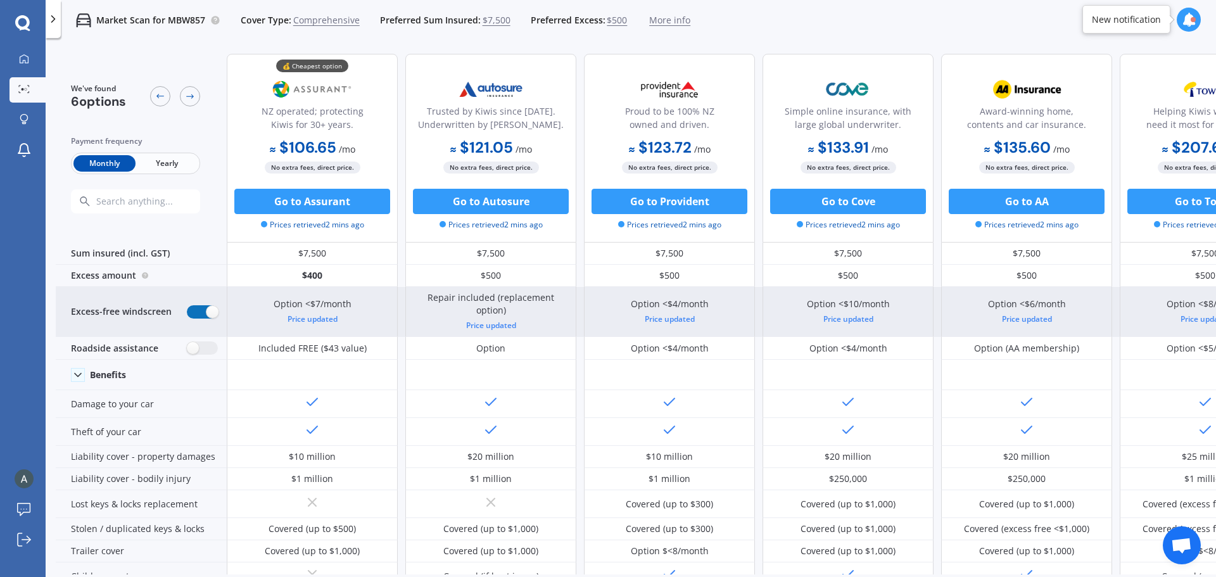
click at [196, 310] on label at bounding box center [202, 311] width 31 height 13
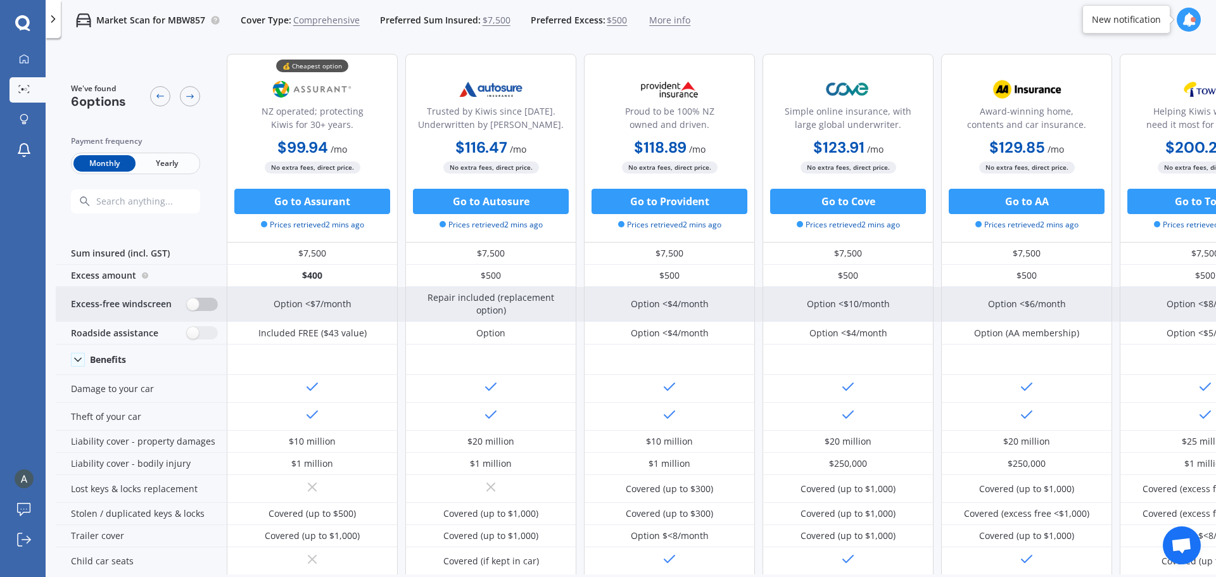
click at [196, 310] on label at bounding box center [202, 304] width 31 height 13
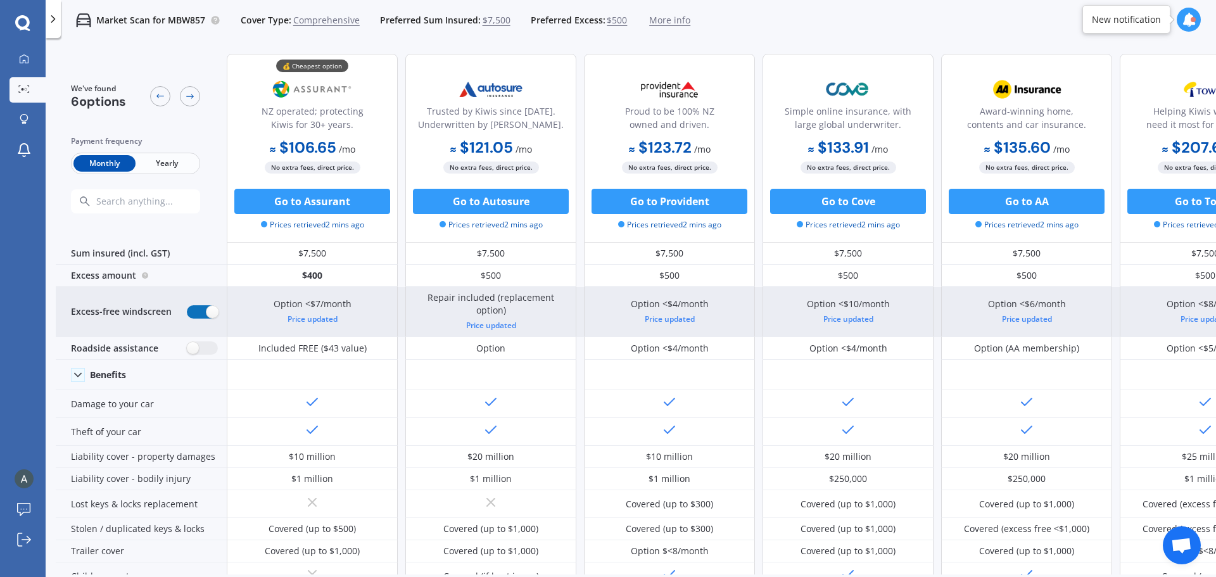
click at [196, 310] on label at bounding box center [202, 311] width 31 height 13
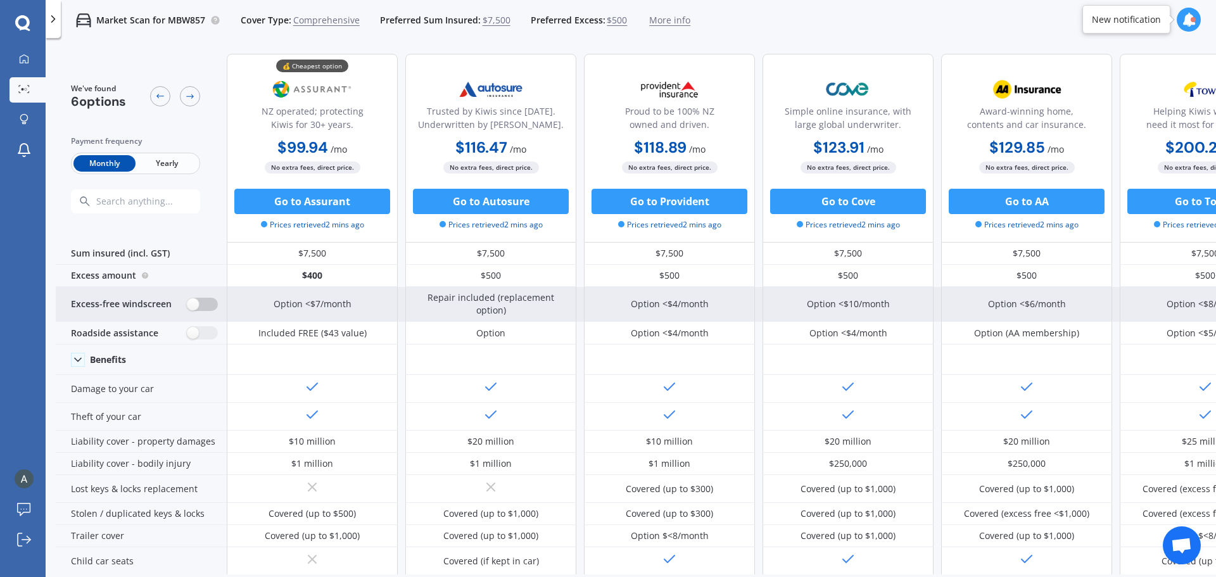
click at [196, 310] on label at bounding box center [202, 304] width 31 height 13
radio input "true"
